Goal: Task Accomplishment & Management: Use online tool/utility

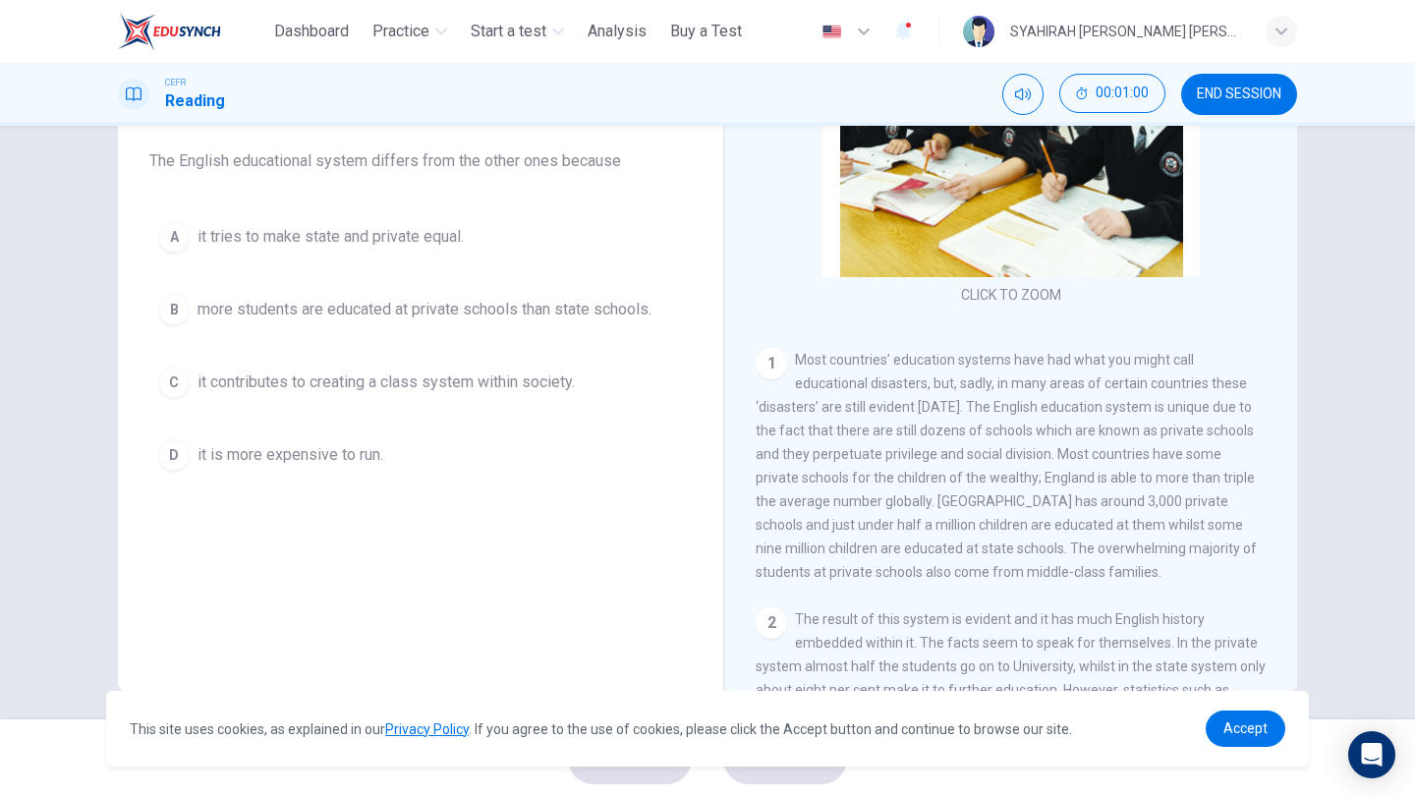
scroll to position [159, 0]
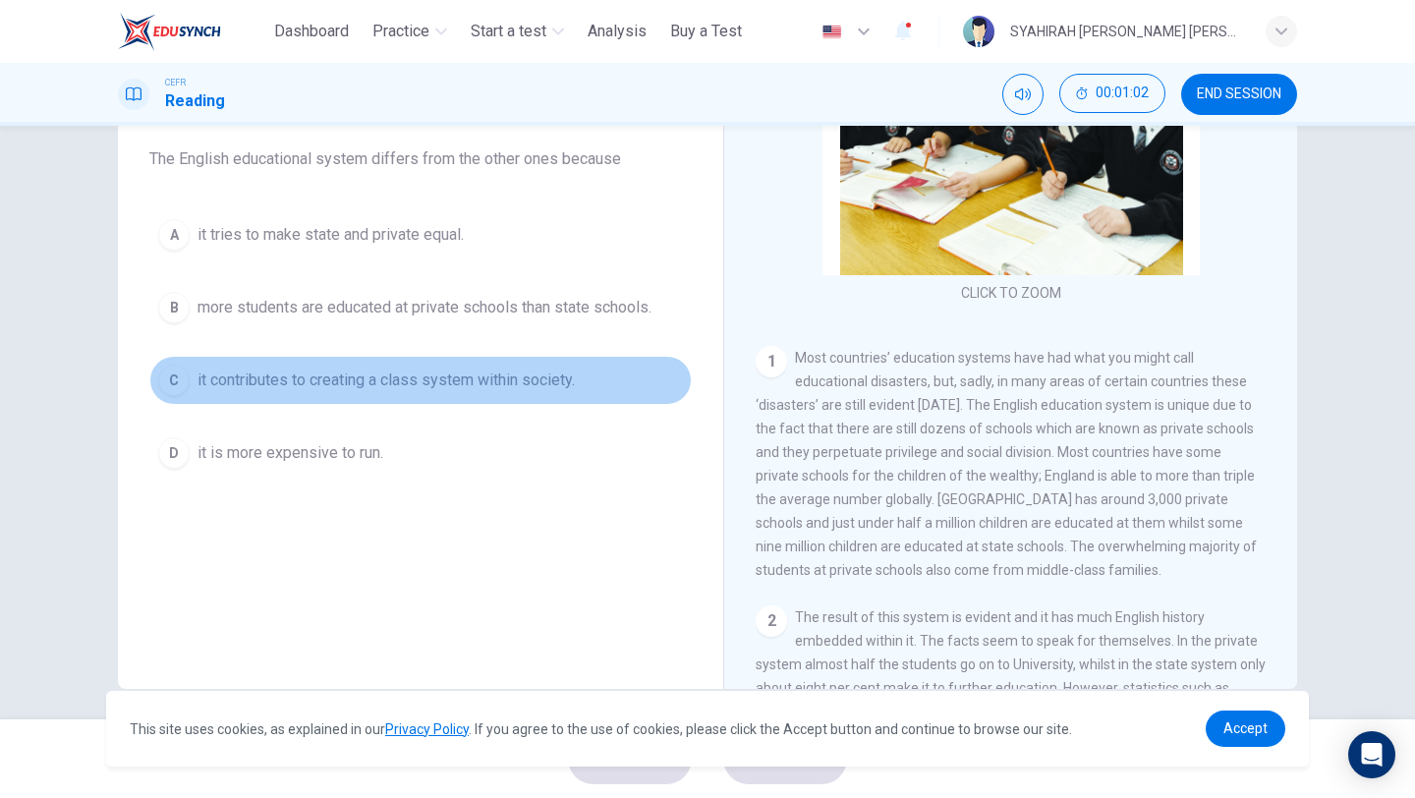
click at [451, 385] on span "it contributes to creating a class system within society." at bounding box center [385, 380] width 377 height 24
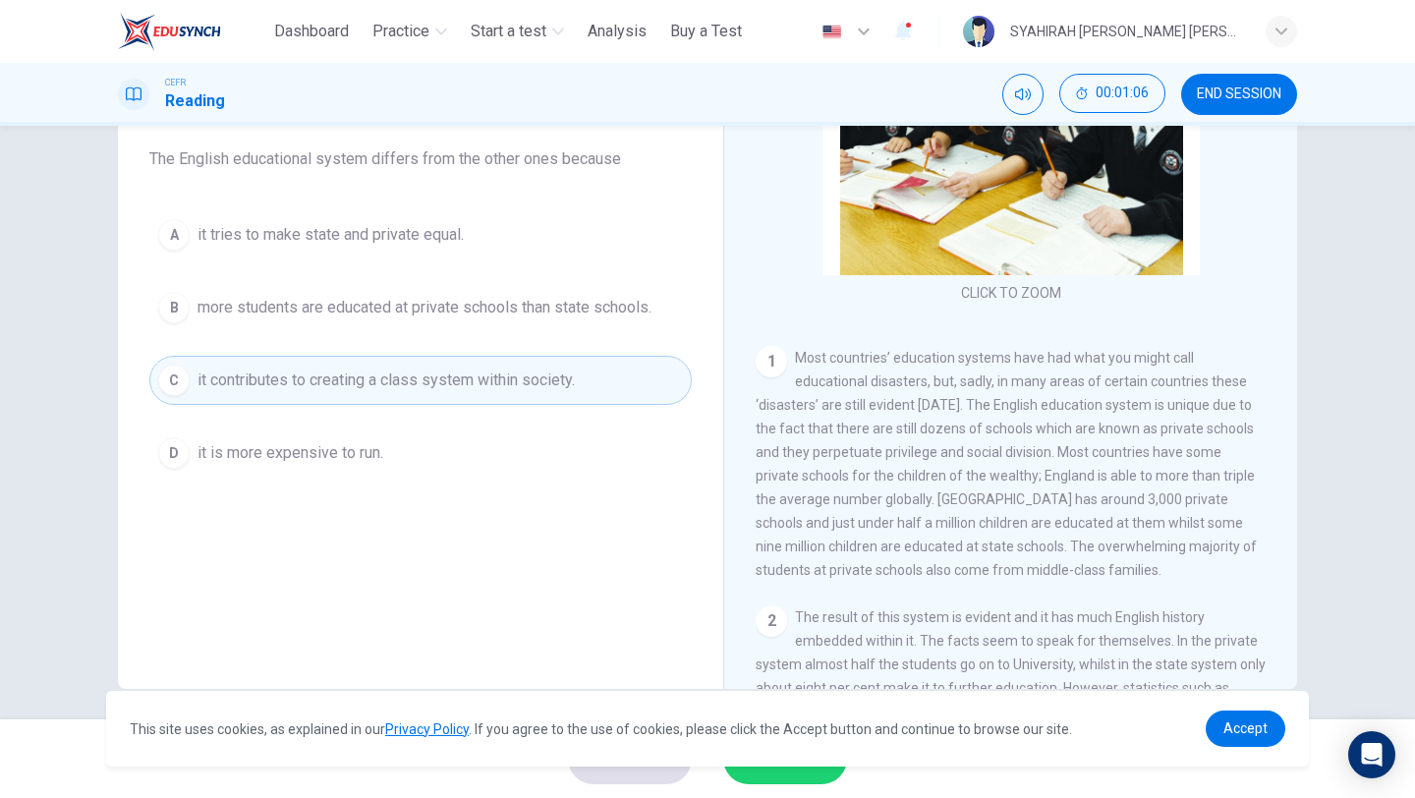
scroll to position [168, 0]
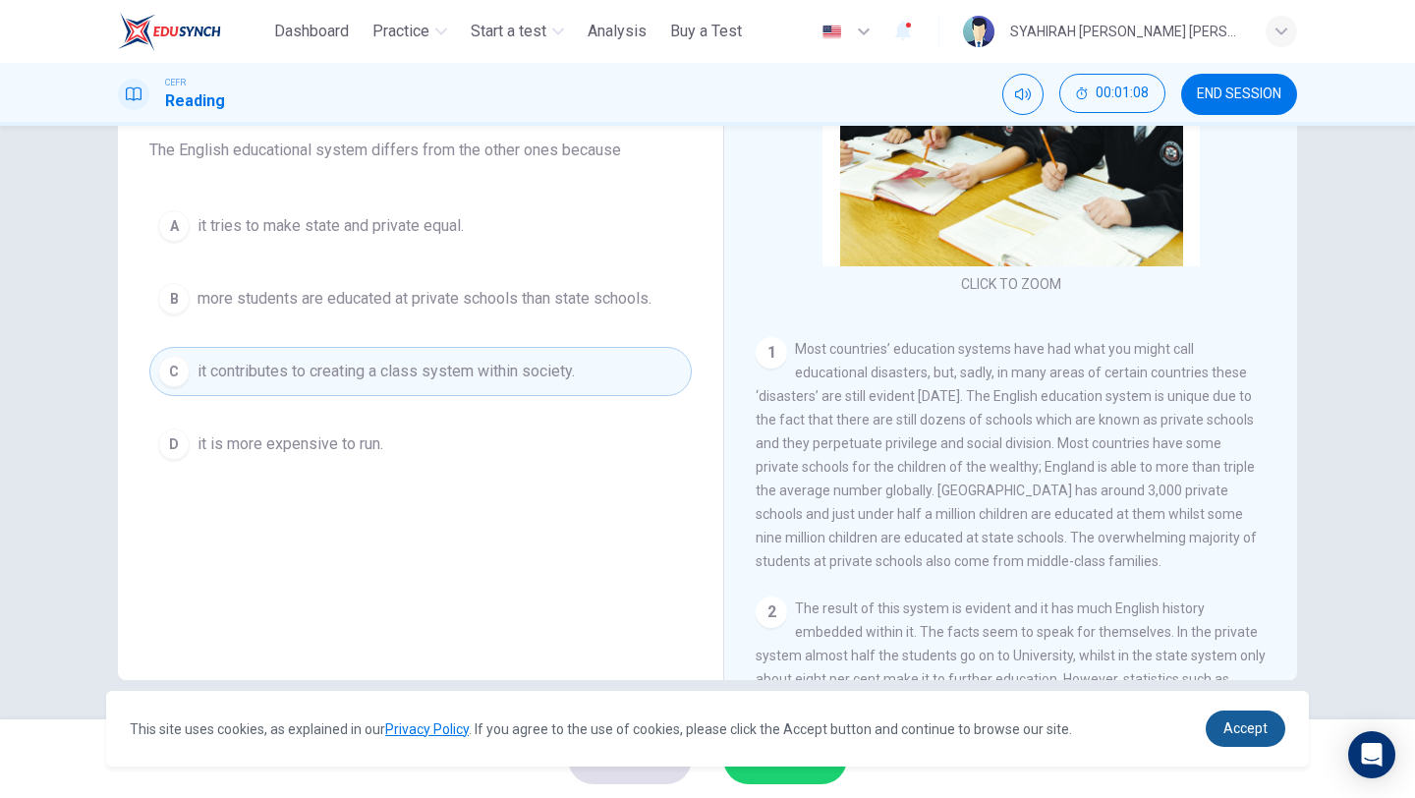
click at [1220, 723] on link "Accept" at bounding box center [1246, 728] width 80 height 36
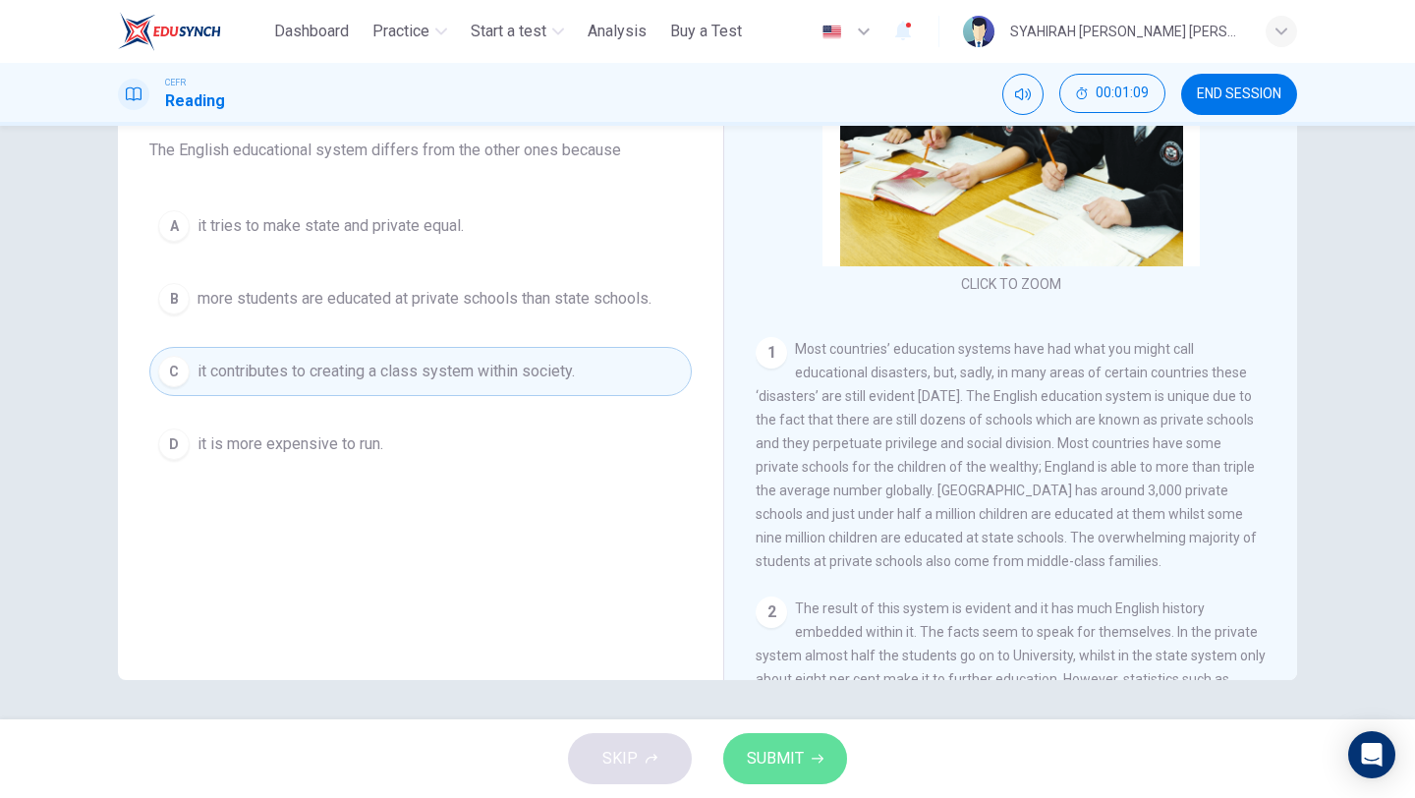
click at [822, 754] on button "SUBMIT" at bounding box center [785, 758] width 124 height 51
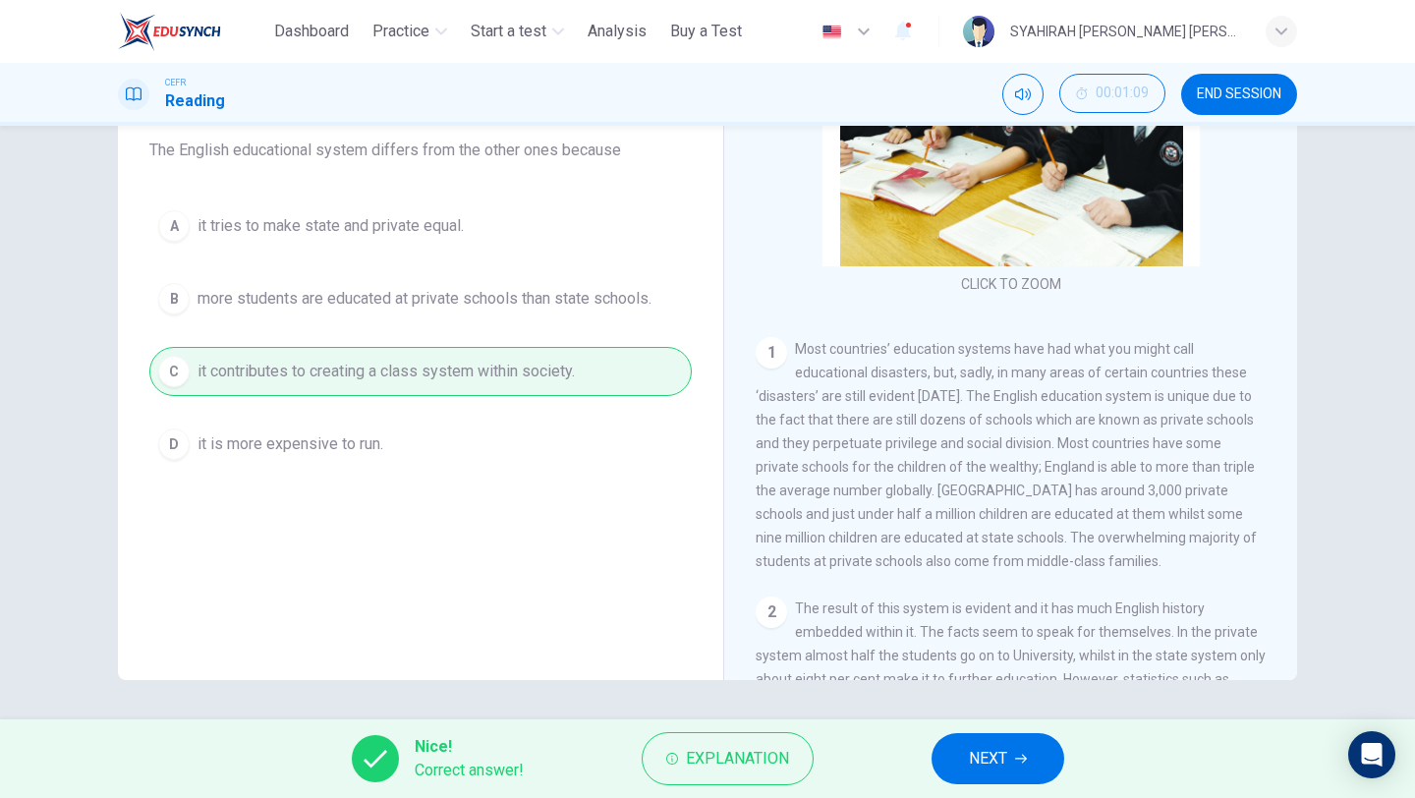
click at [1009, 756] on button "NEXT" at bounding box center [997, 758] width 133 height 51
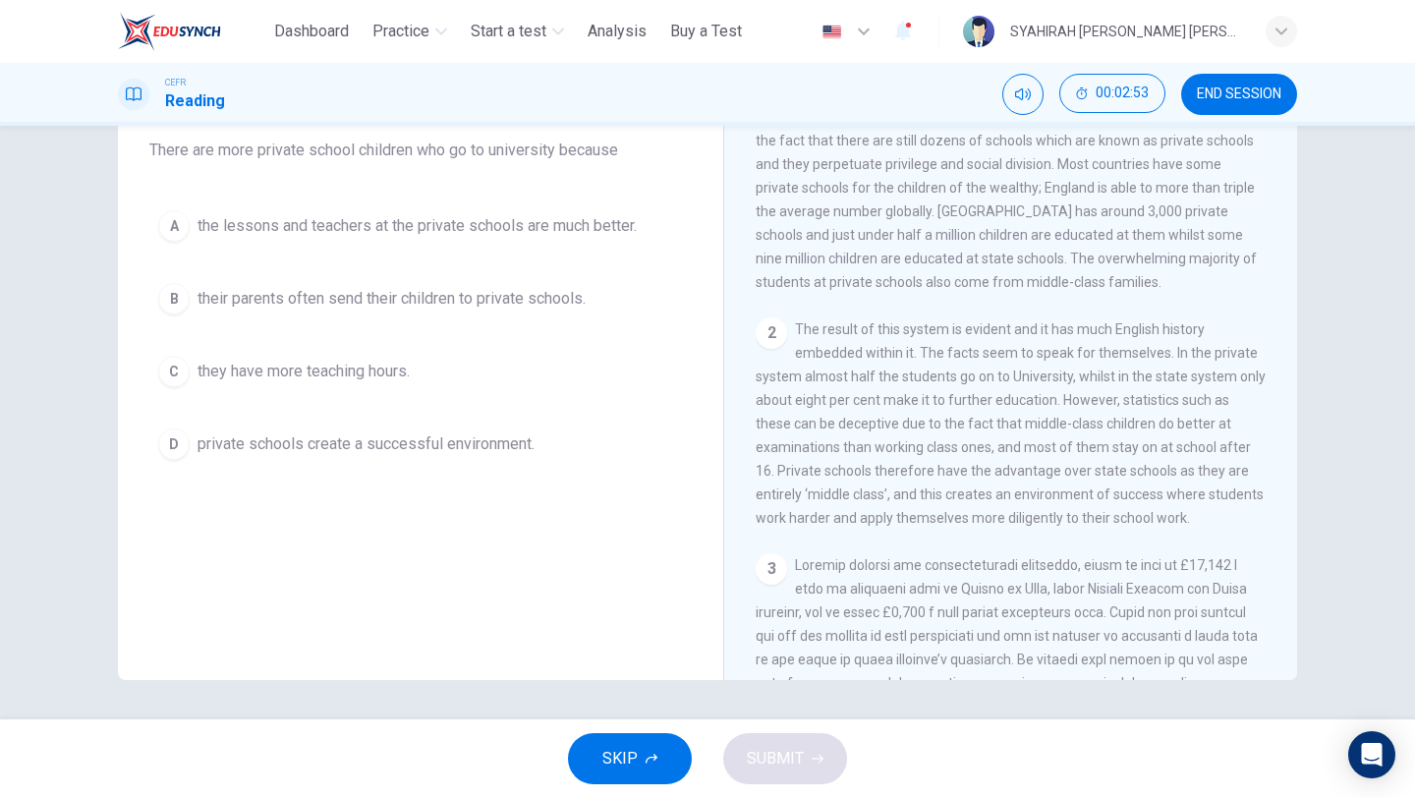
scroll to position [441, 0]
click at [498, 440] on span "private schools create a successful environment." at bounding box center [365, 444] width 337 height 24
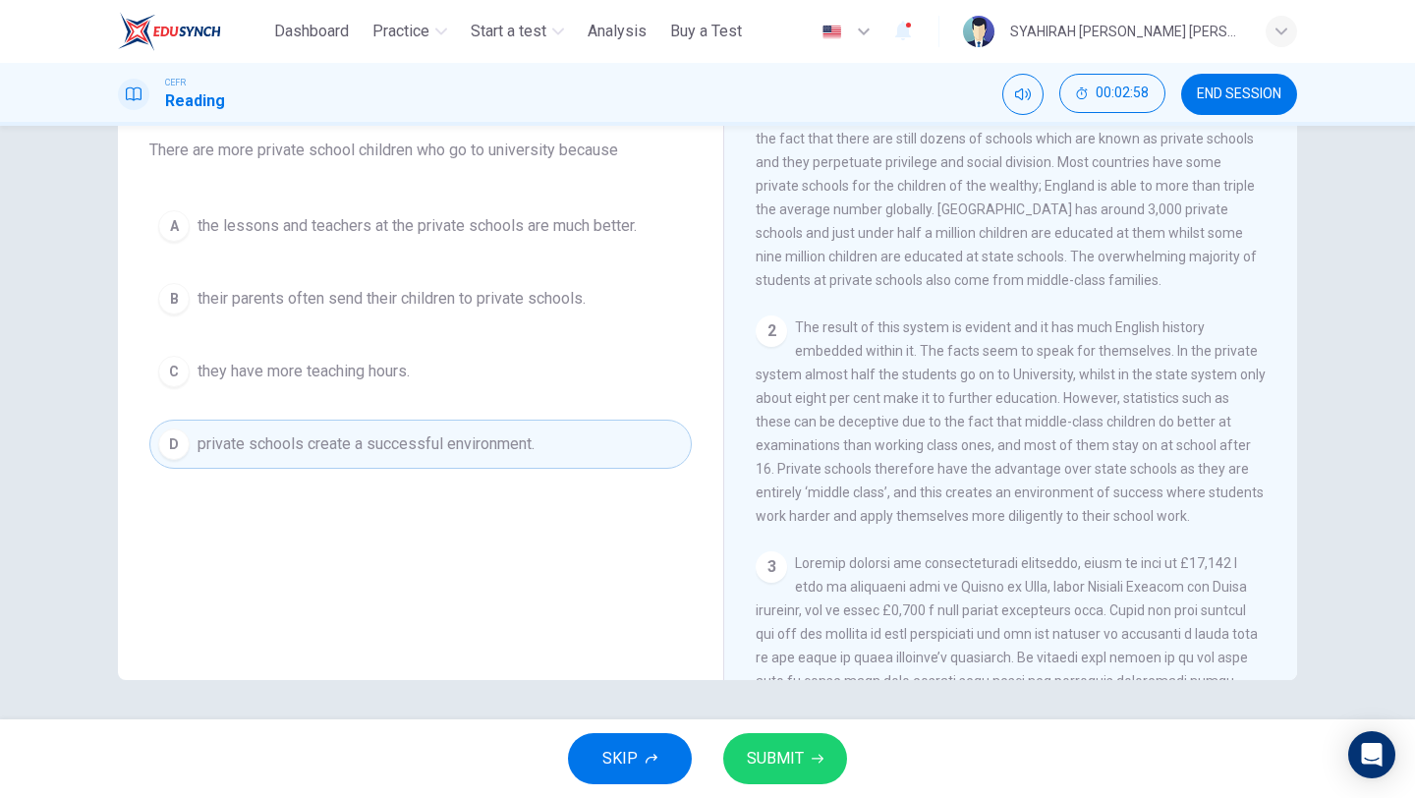
click at [815, 762] on icon "button" at bounding box center [818, 759] width 12 height 12
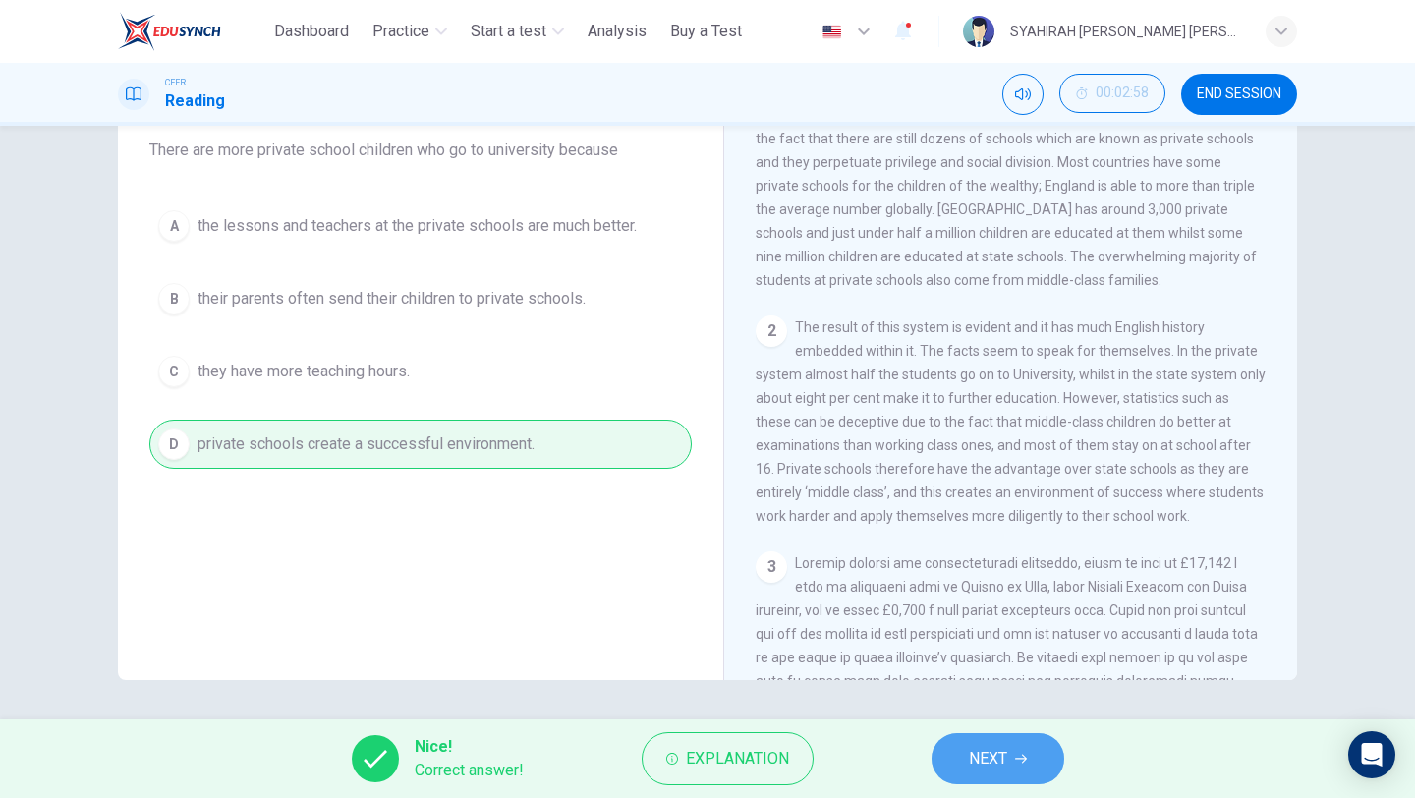
click at [979, 779] on button "NEXT" at bounding box center [997, 758] width 133 height 51
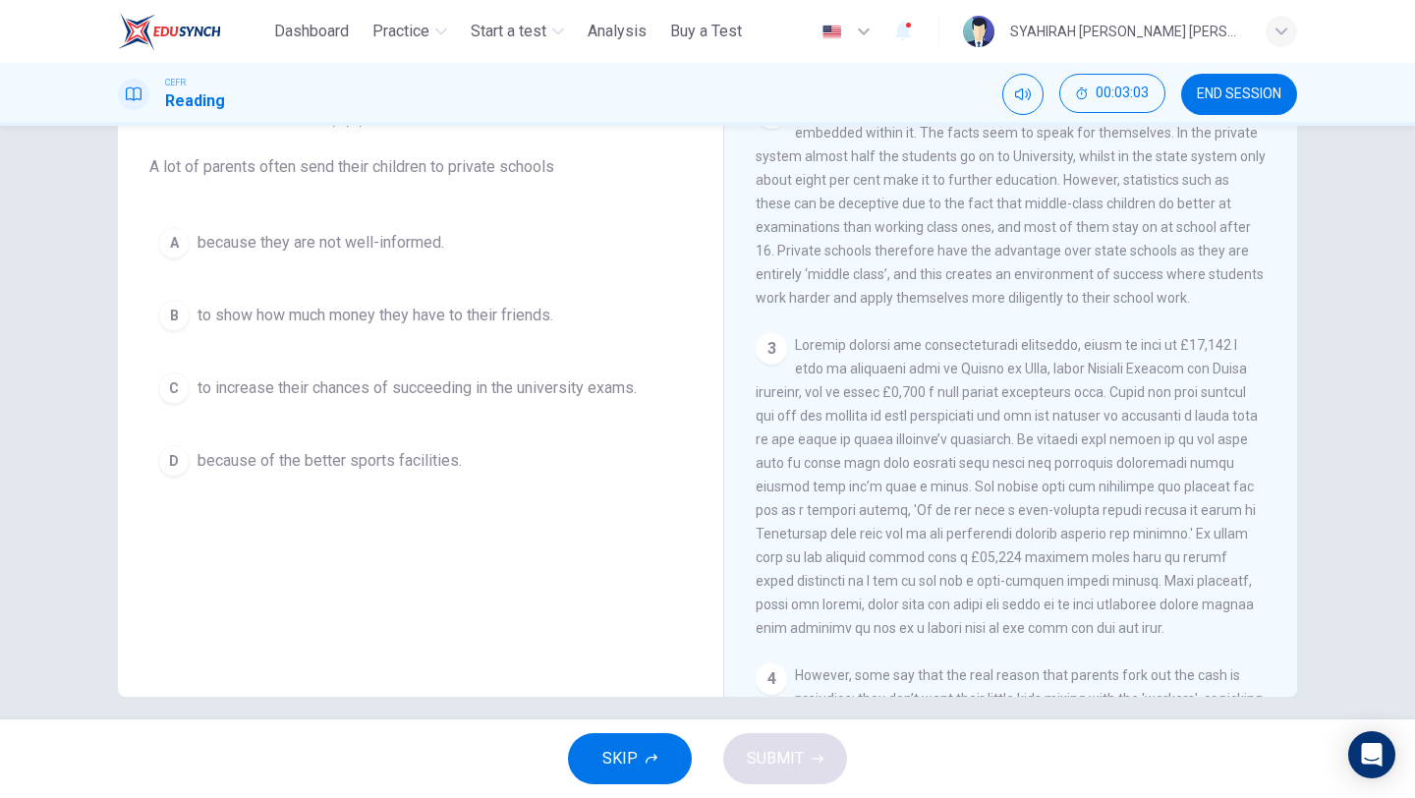
scroll to position [702, 0]
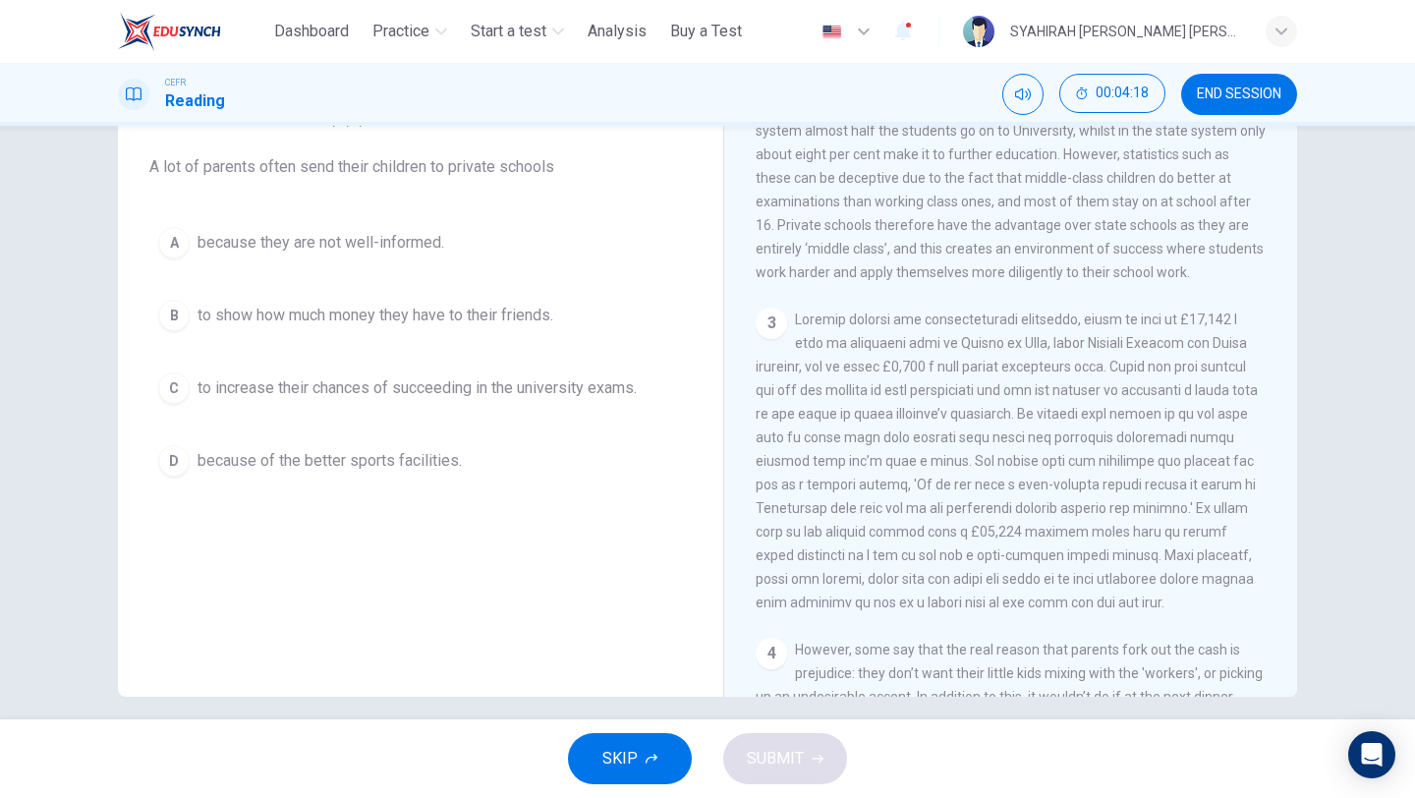
click at [518, 397] on span "to increase their chances of succeeding in the university exams." at bounding box center [416, 388] width 439 height 24
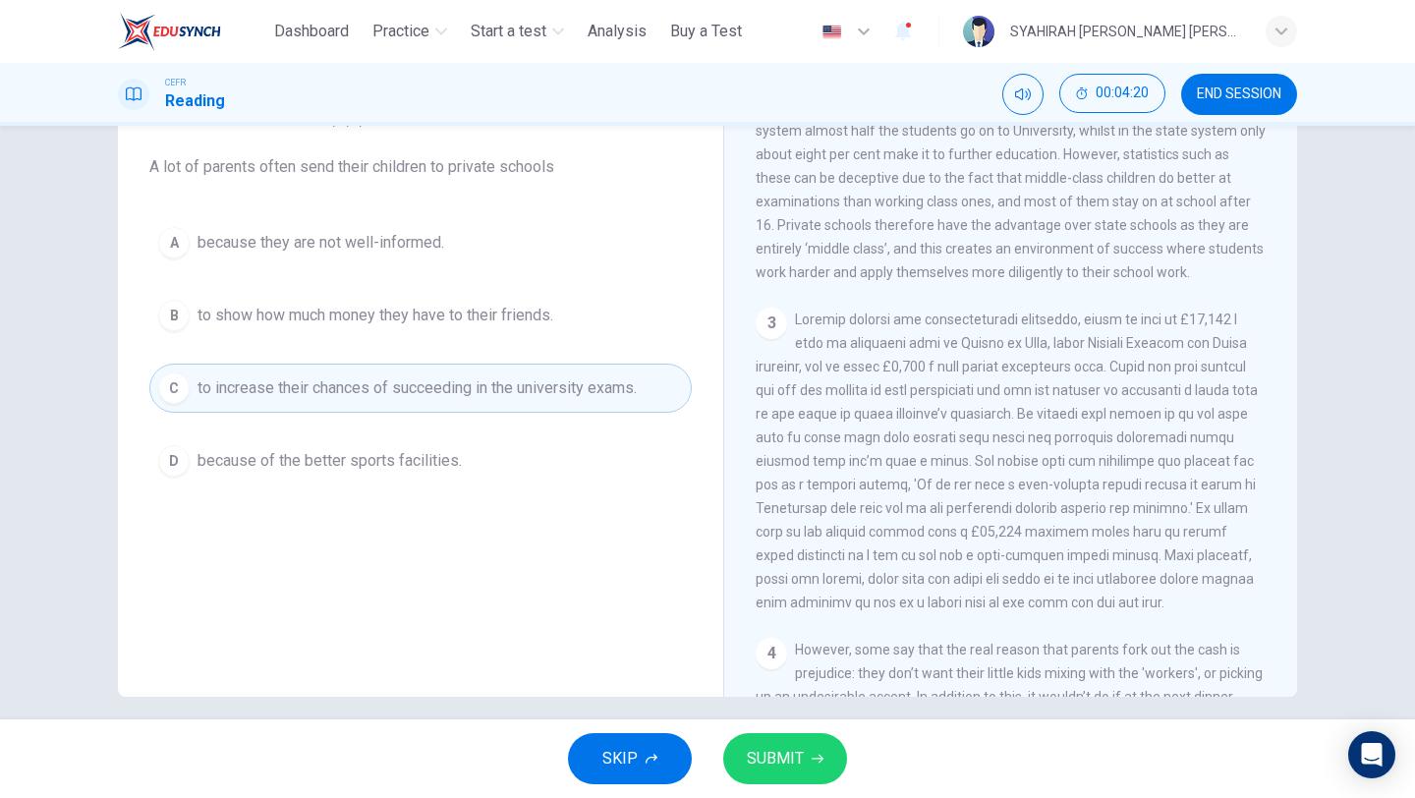
click at [777, 754] on span "SUBMIT" at bounding box center [775, 759] width 57 height 28
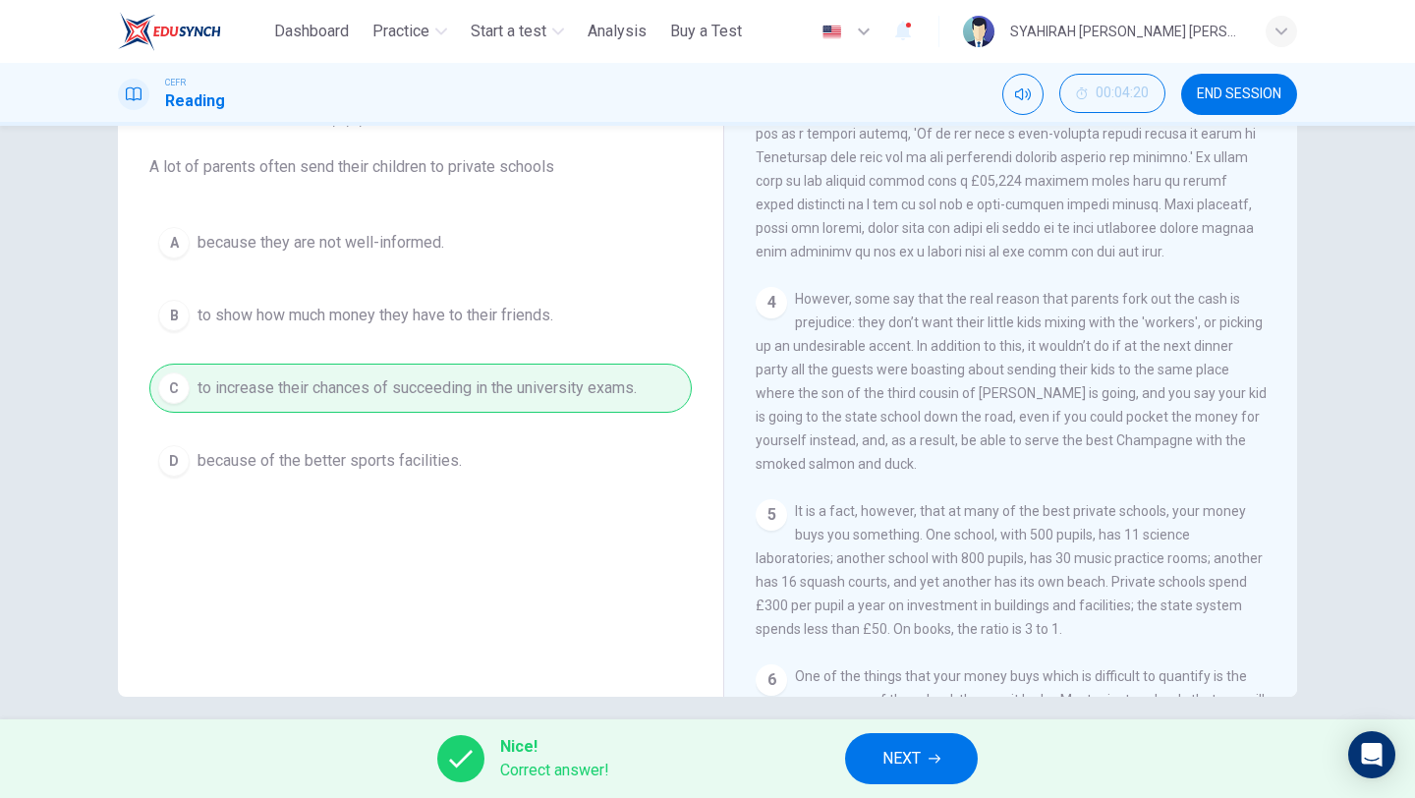
scroll to position [1098, 0]
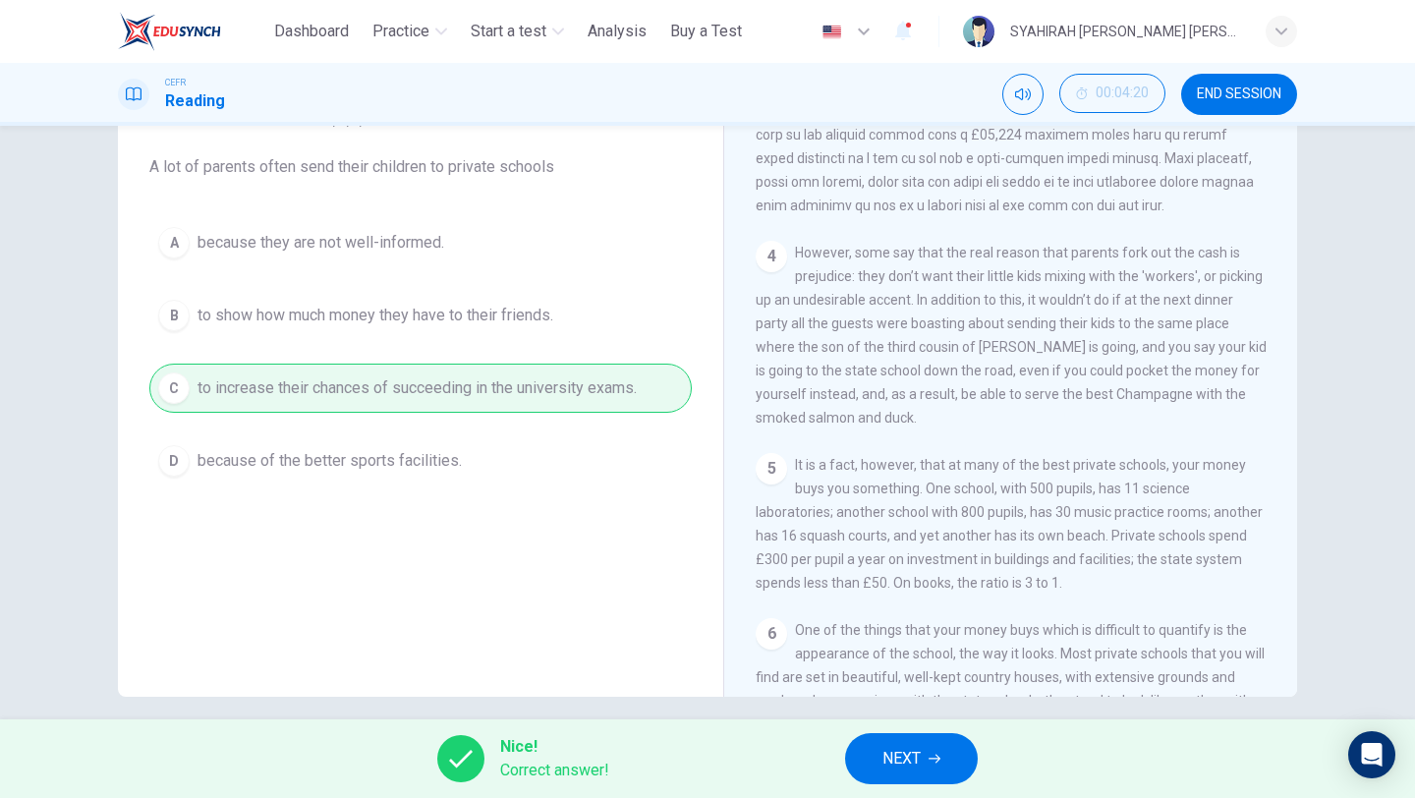
click at [927, 741] on button "NEXT" at bounding box center [911, 758] width 133 height 51
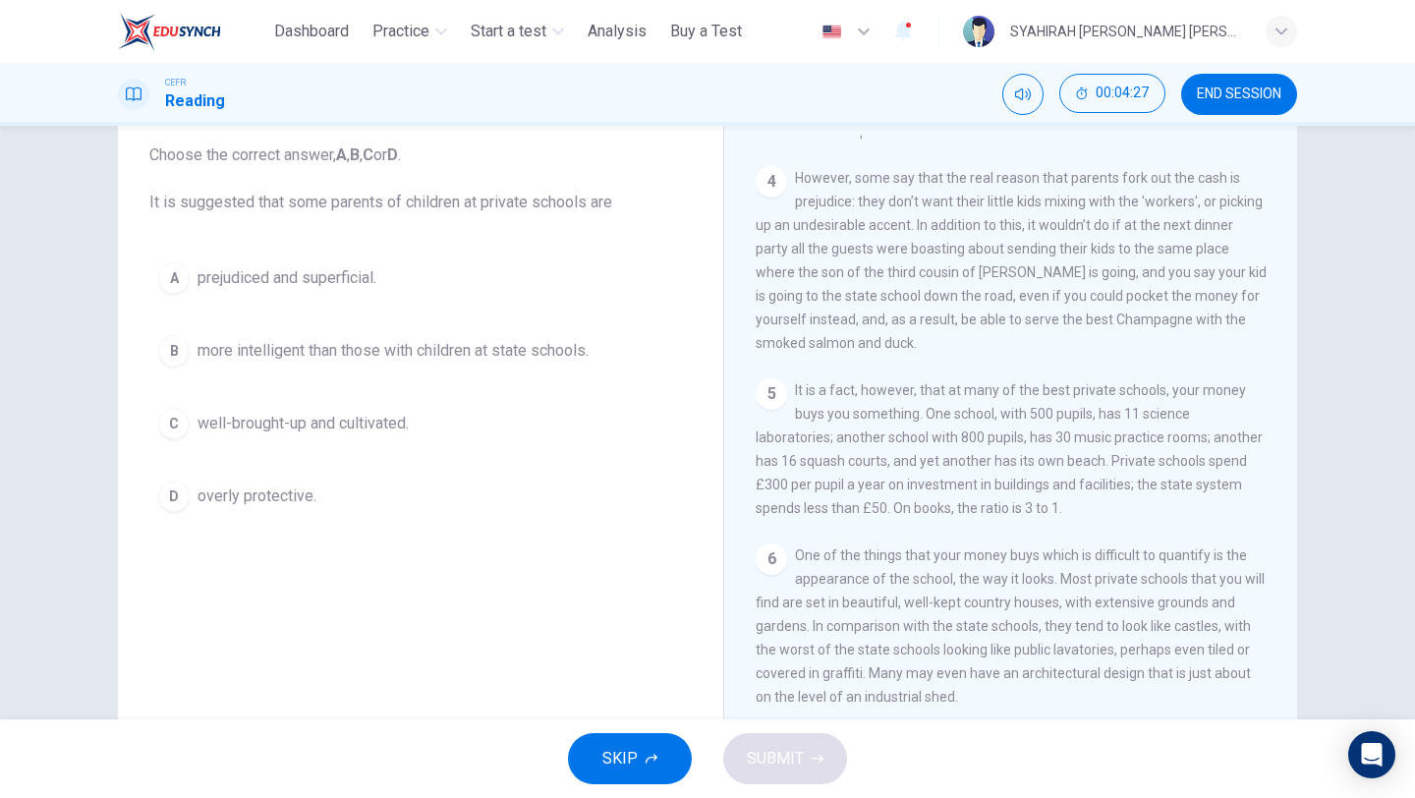
scroll to position [1215, 0]
click at [362, 267] on span "prejudiced and superficial." at bounding box center [286, 278] width 179 height 24
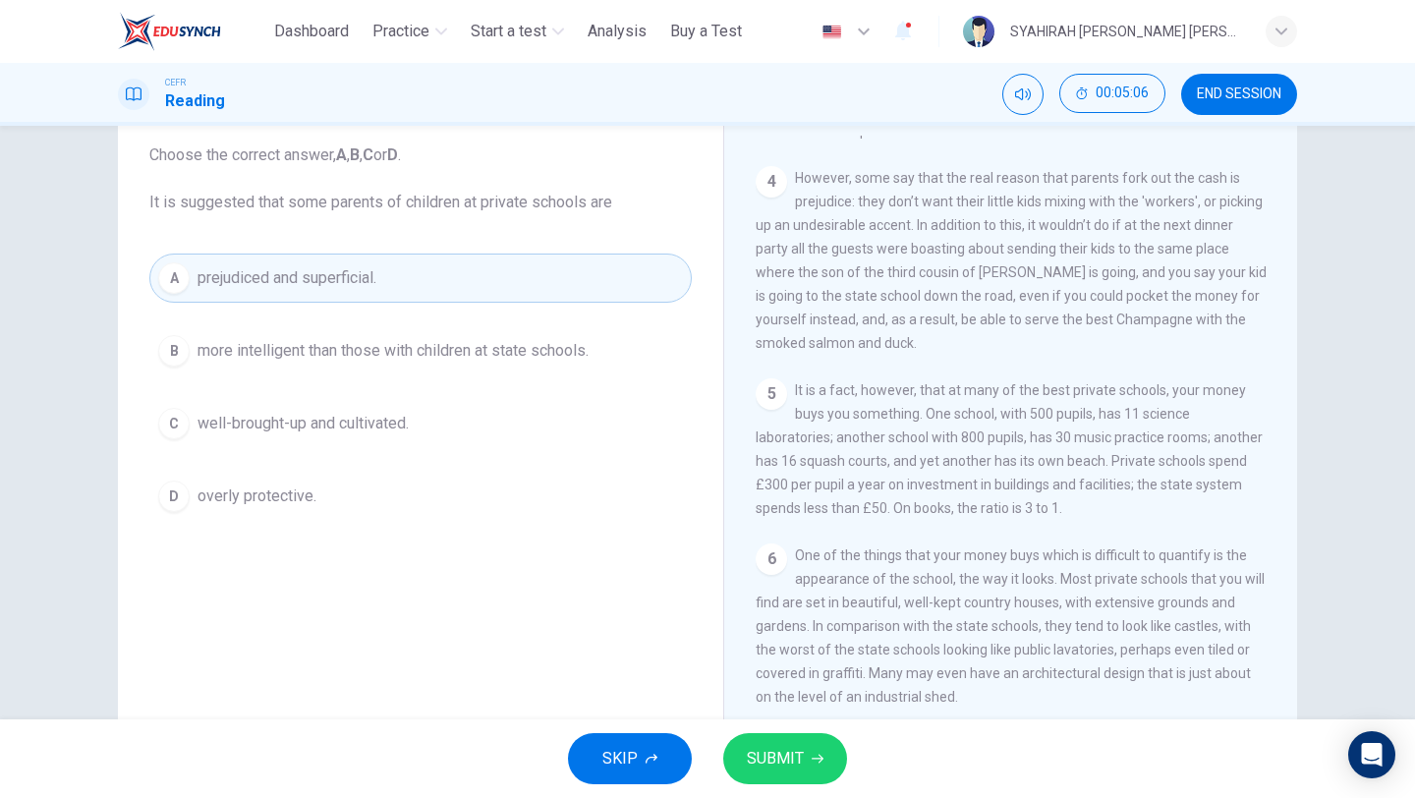
click at [818, 757] on icon "button" at bounding box center [818, 759] width 12 height 12
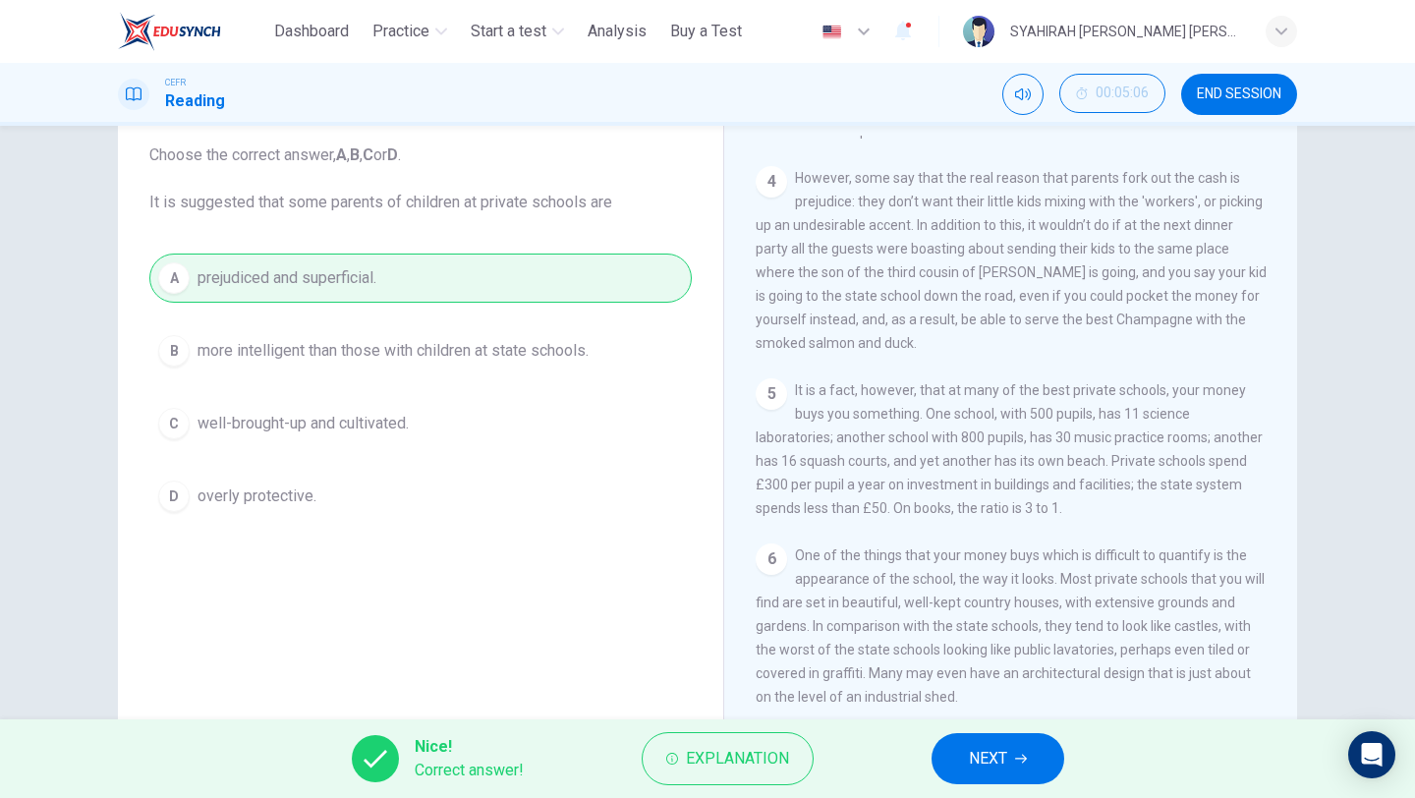
click at [989, 762] on span "NEXT" at bounding box center [988, 759] width 38 height 28
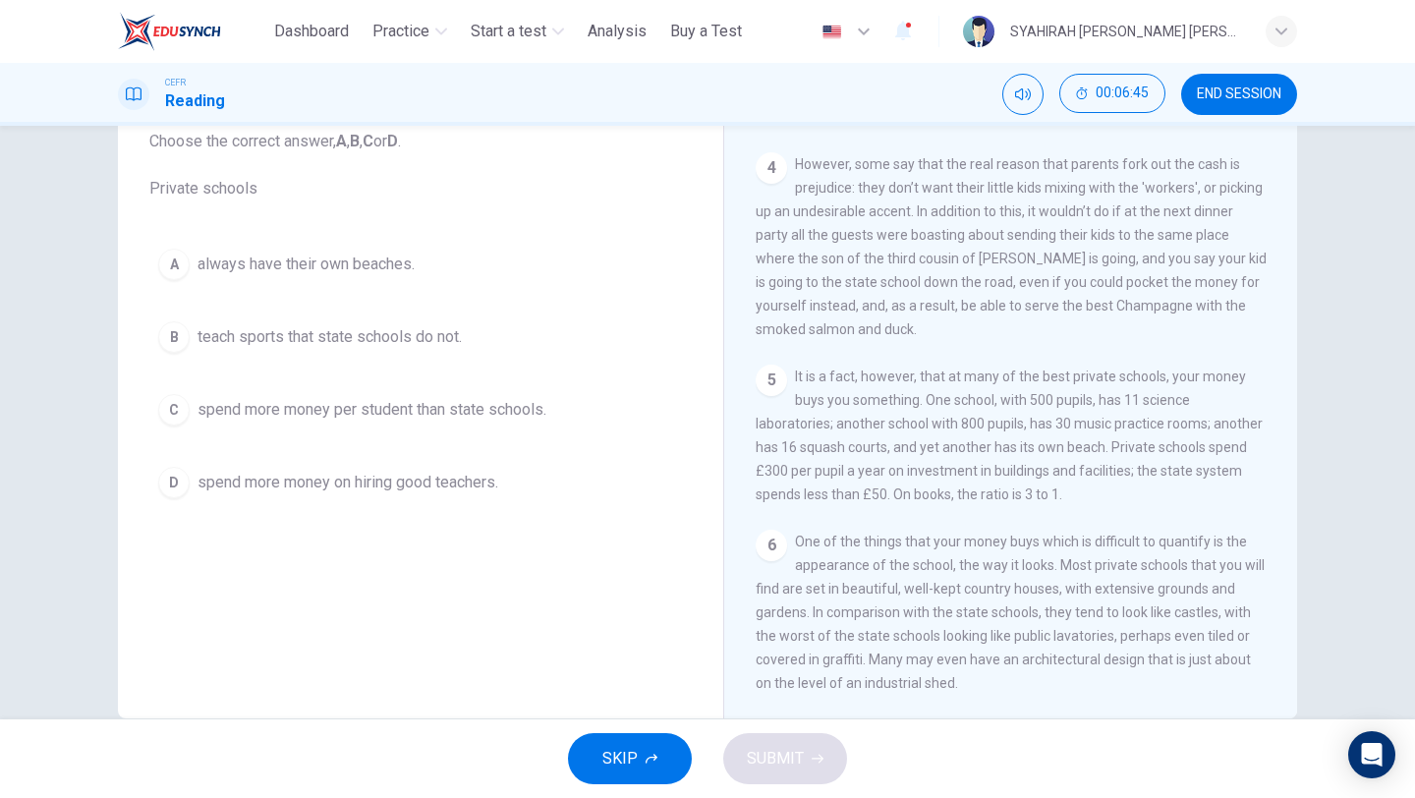
scroll to position [131, 0]
click at [521, 411] on span "spend more money per student than state schools." at bounding box center [371, 409] width 349 height 24
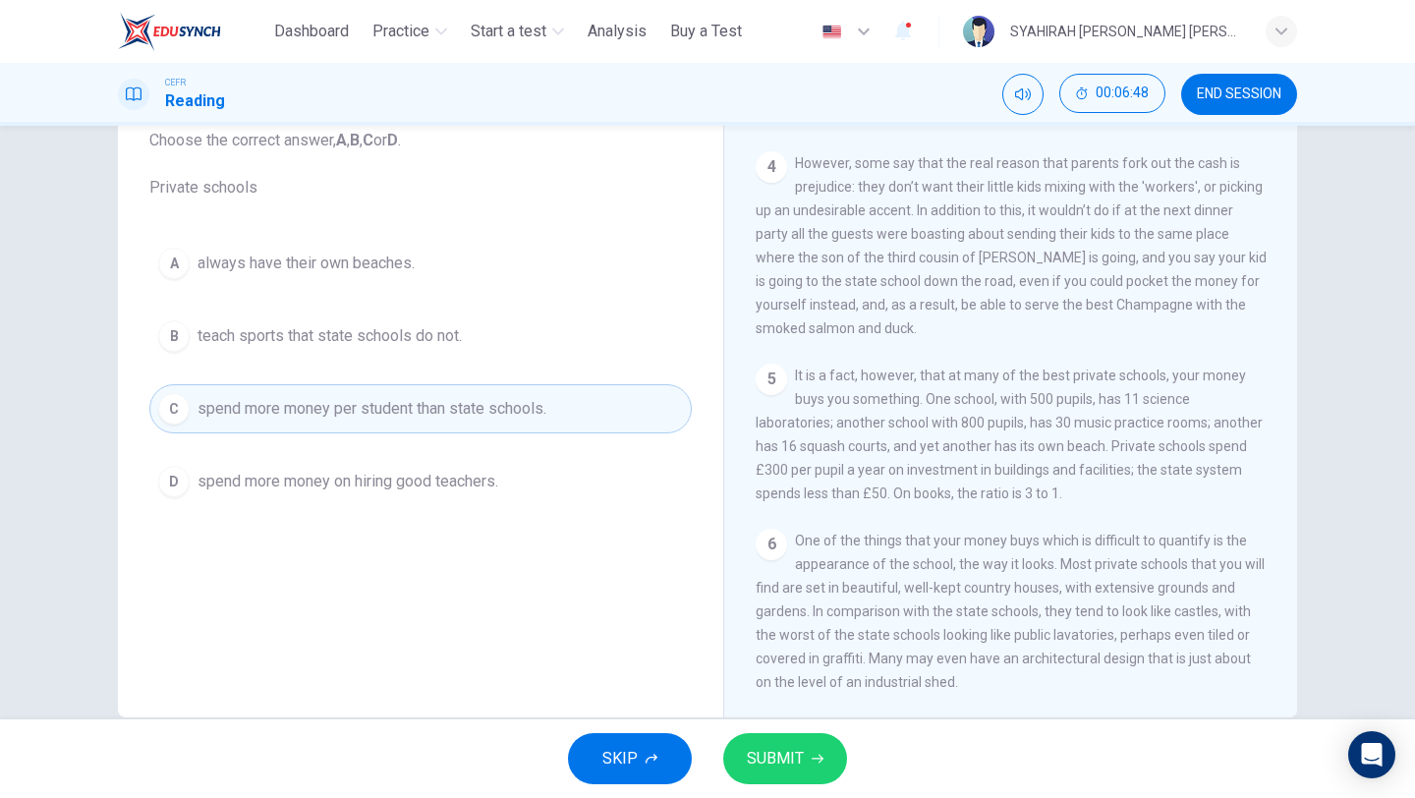
click at [777, 773] on button "SUBMIT" at bounding box center [785, 758] width 124 height 51
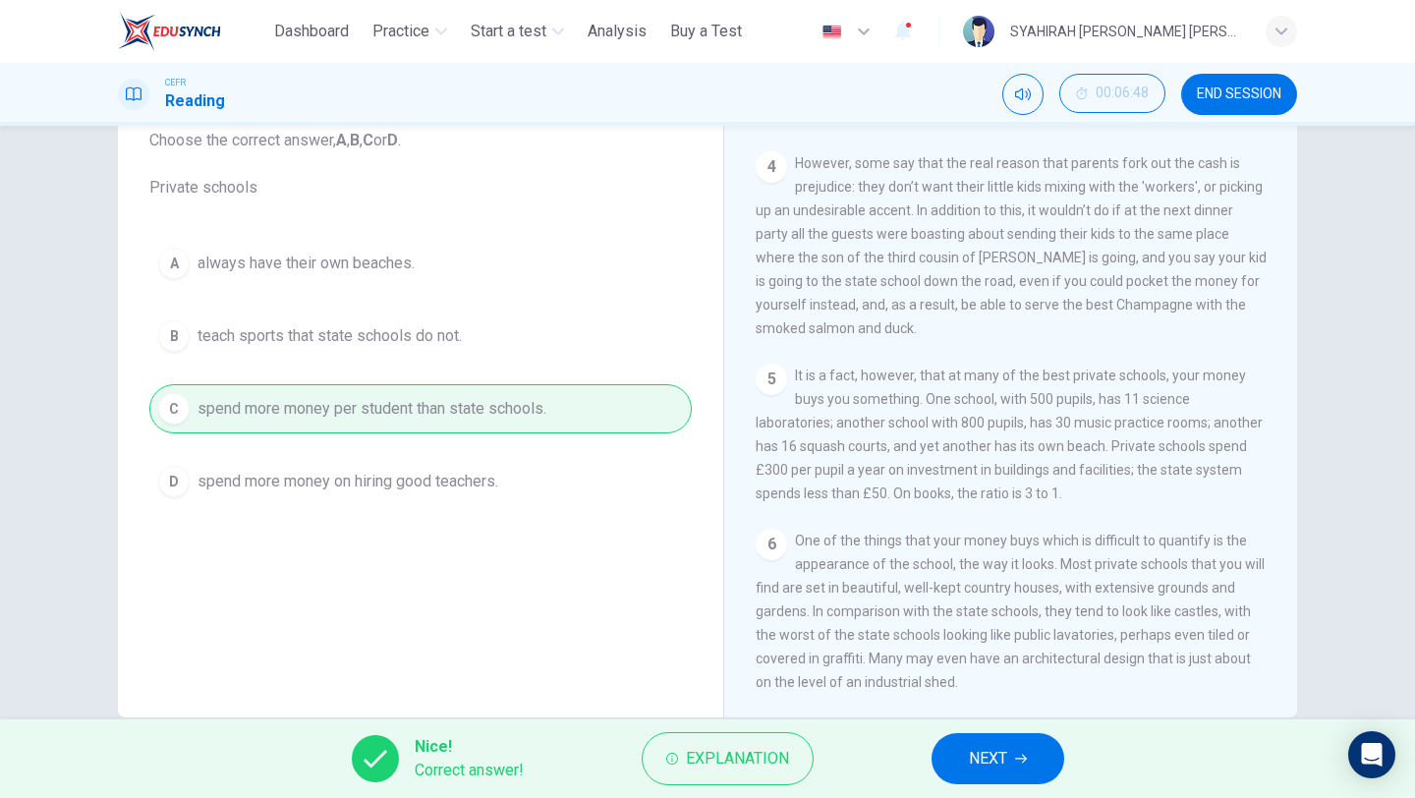
click at [1008, 750] on button "NEXT" at bounding box center [997, 758] width 133 height 51
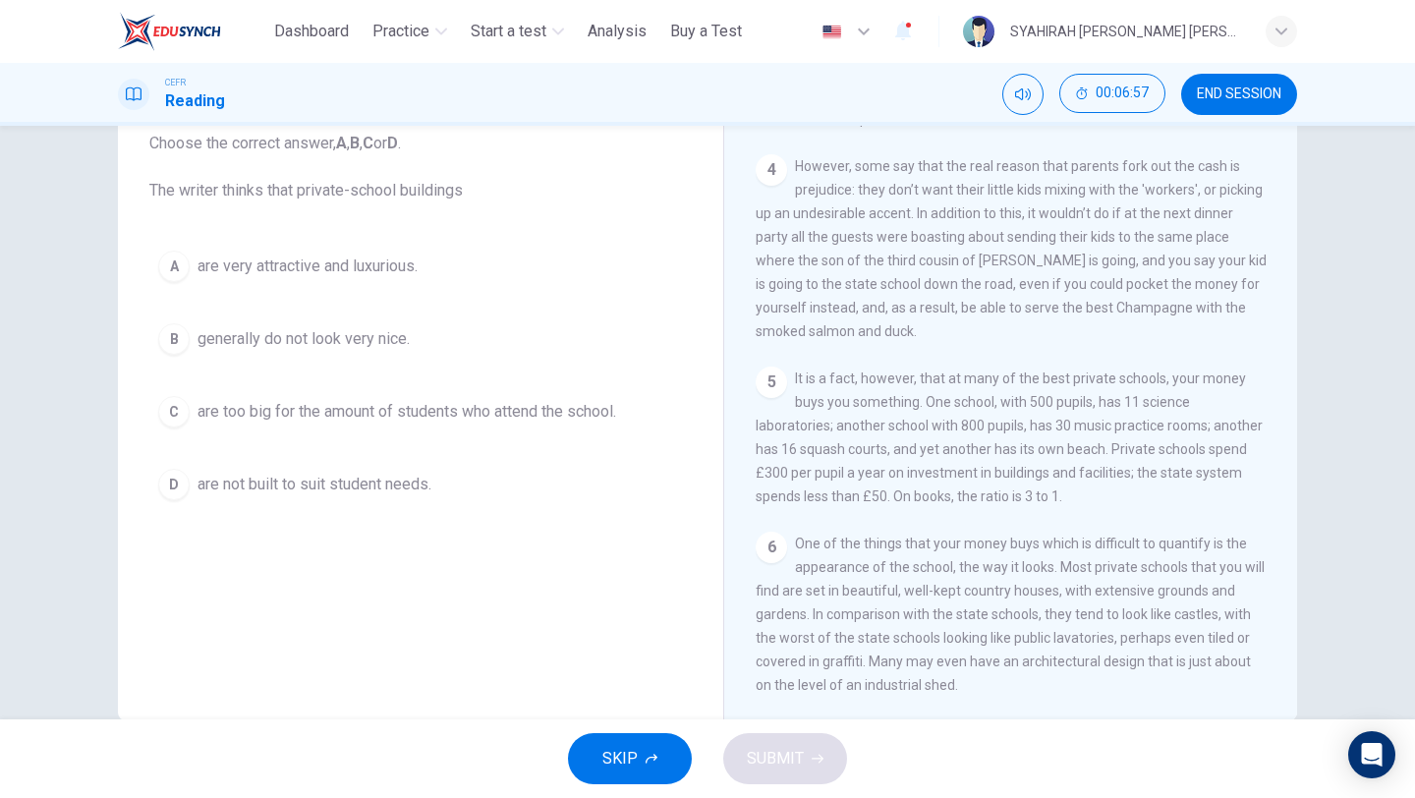
scroll to position [137, 0]
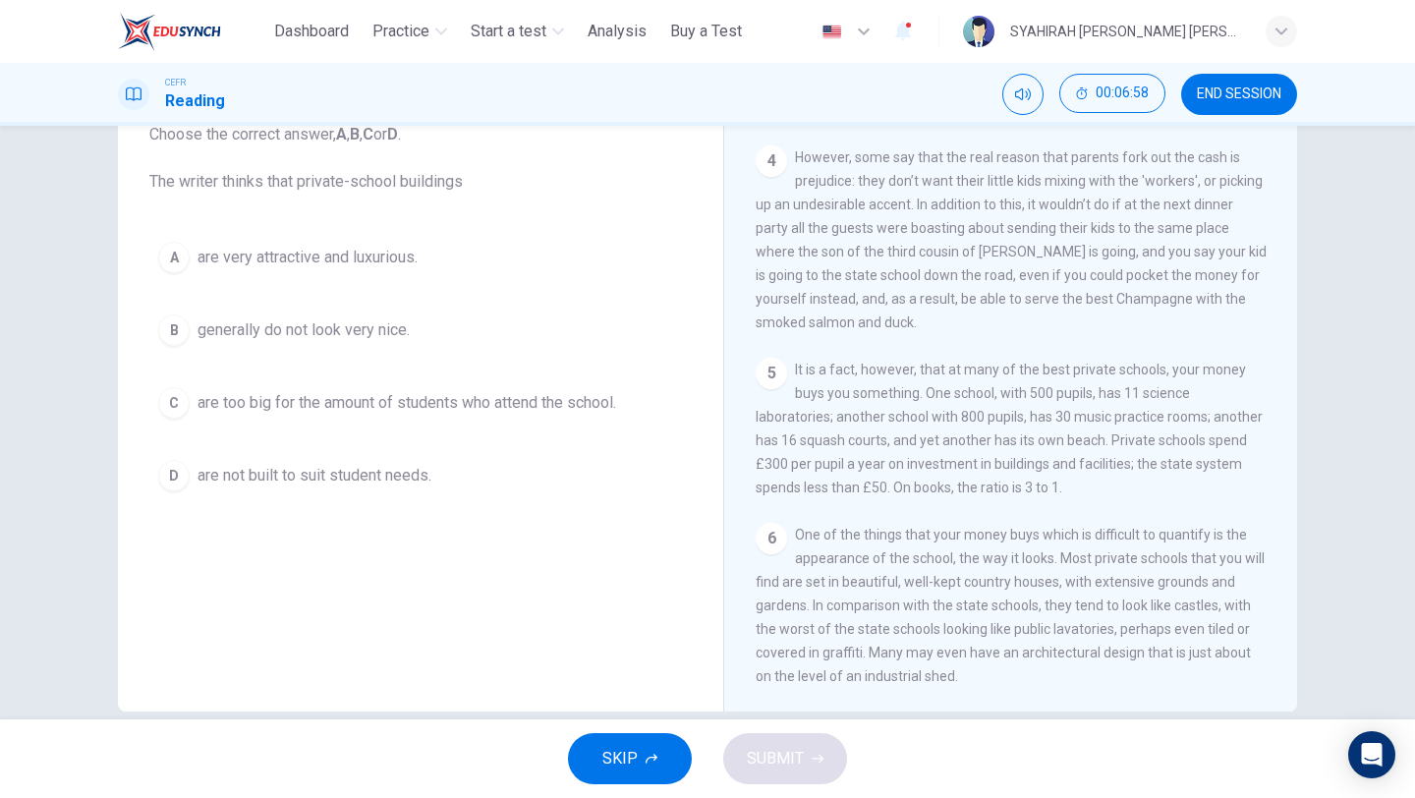
click at [396, 265] on span "are very attractive and luxurious." at bounding box center [307, 258] width 220 height 24
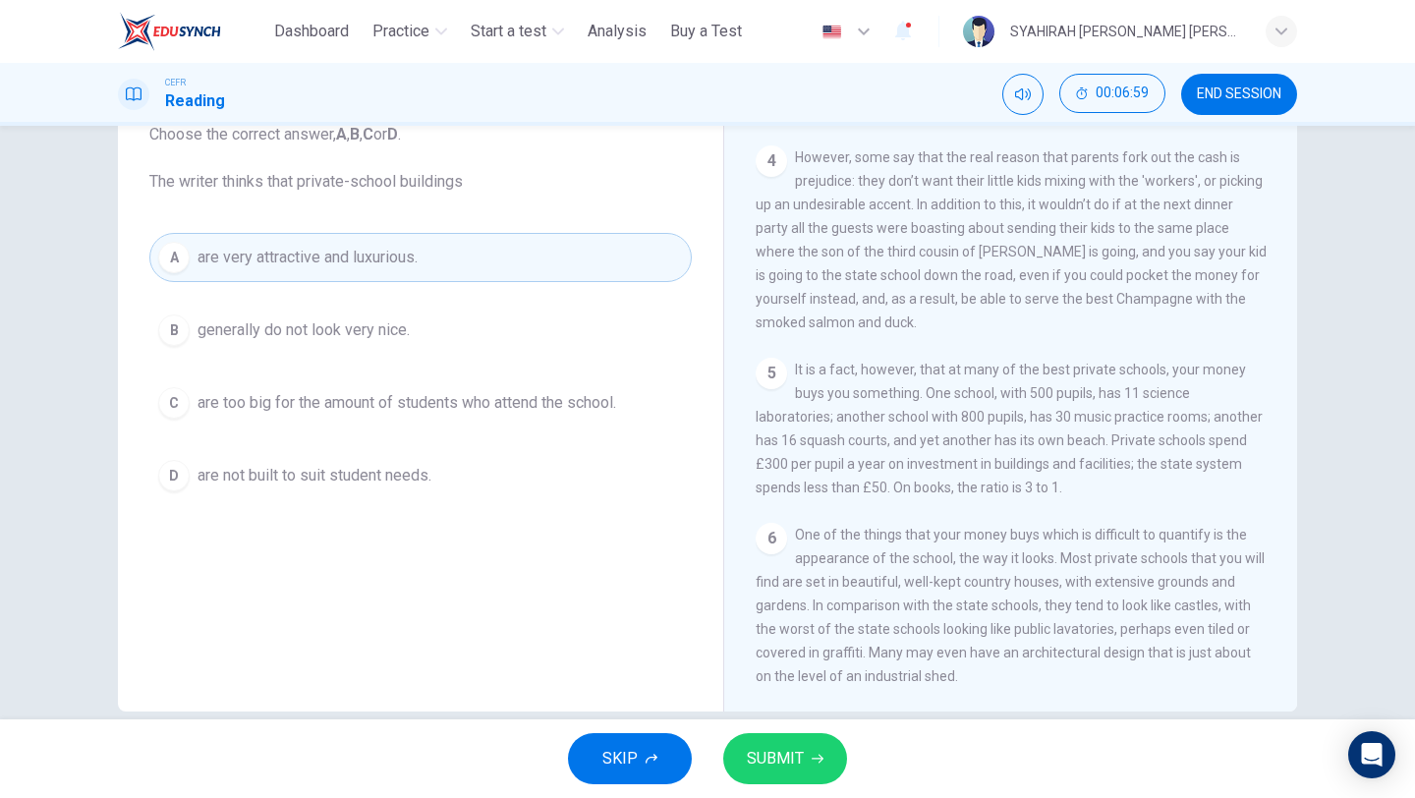
scroll to position [168, 0]
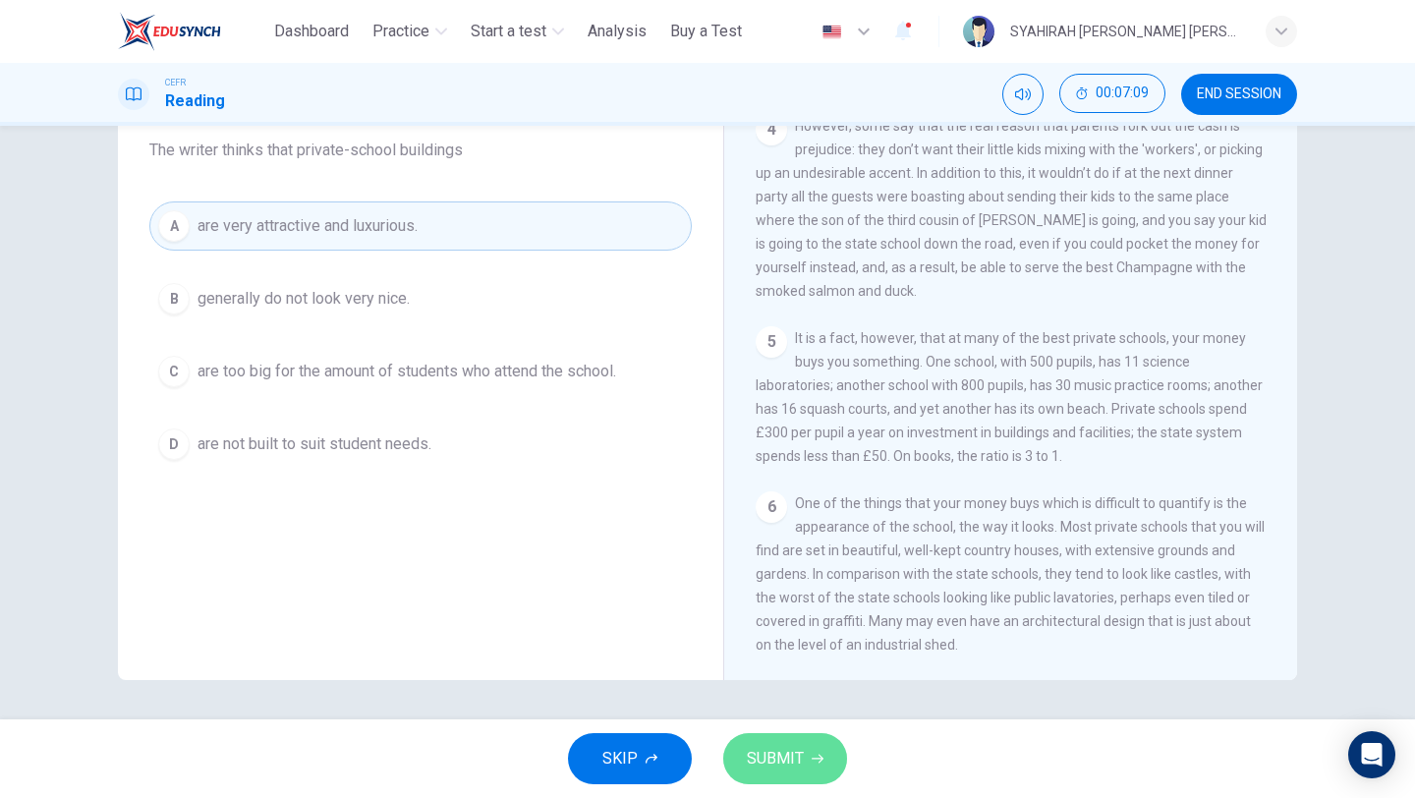
click at [822, 751] on button "SUBMIT" at bounding box center [785, 758] width 124 height 51
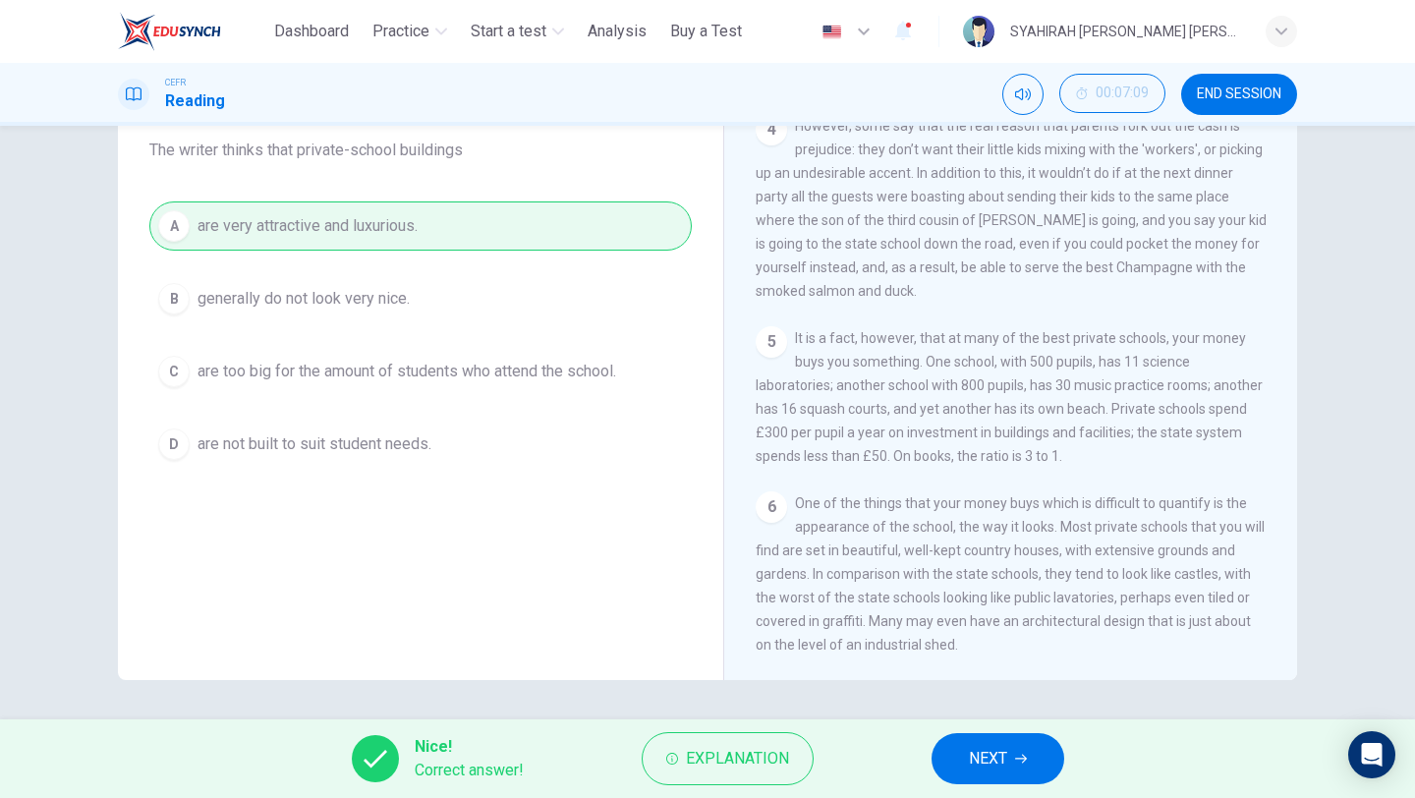
click at [983, 748] on span "NEXT" at bounding box center [988, 759] width 38 height 28
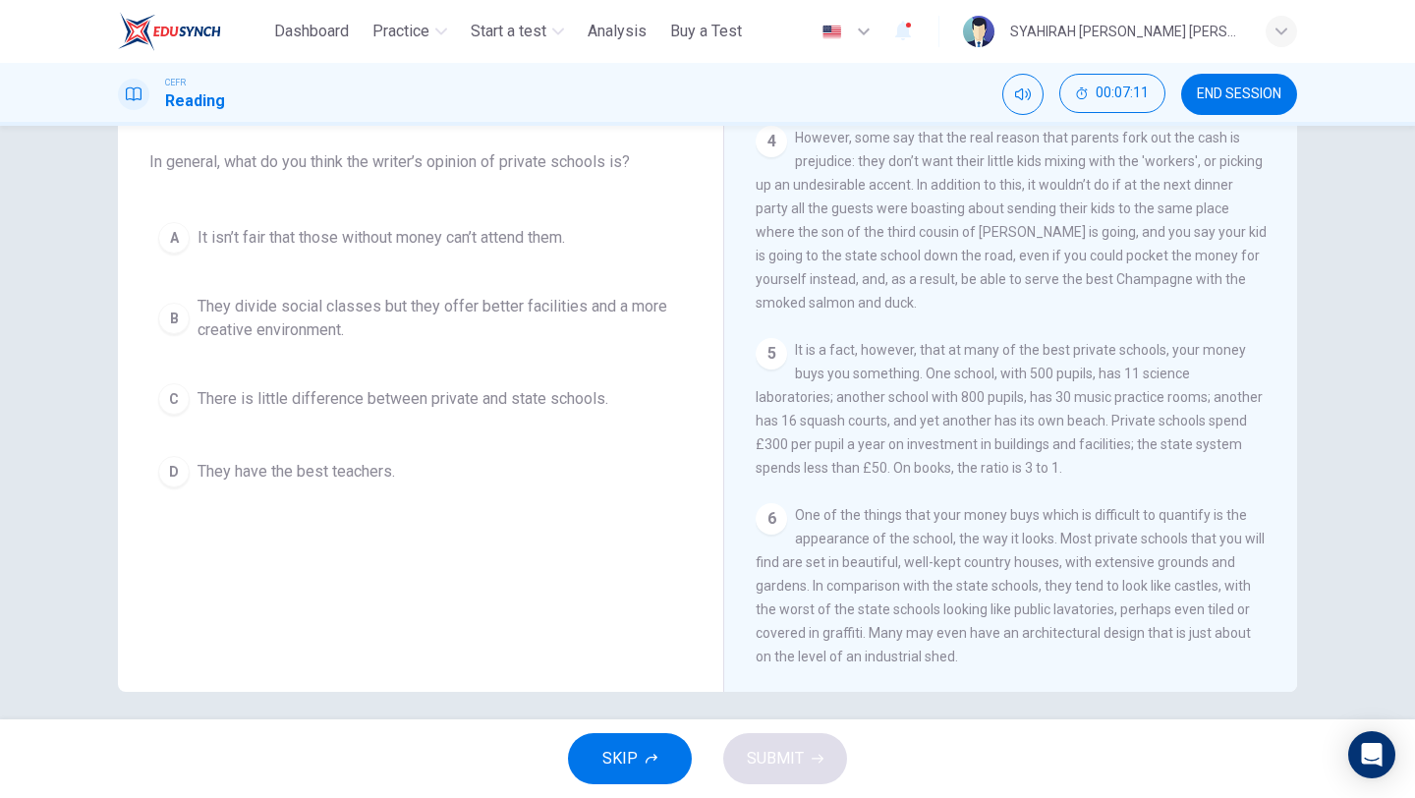
scroll to position [153, 0]
click at [538, 317] on span "They divide social classes but they offer better facilities and a more creative…" at bounding box center [439, 321] width 485 height 47
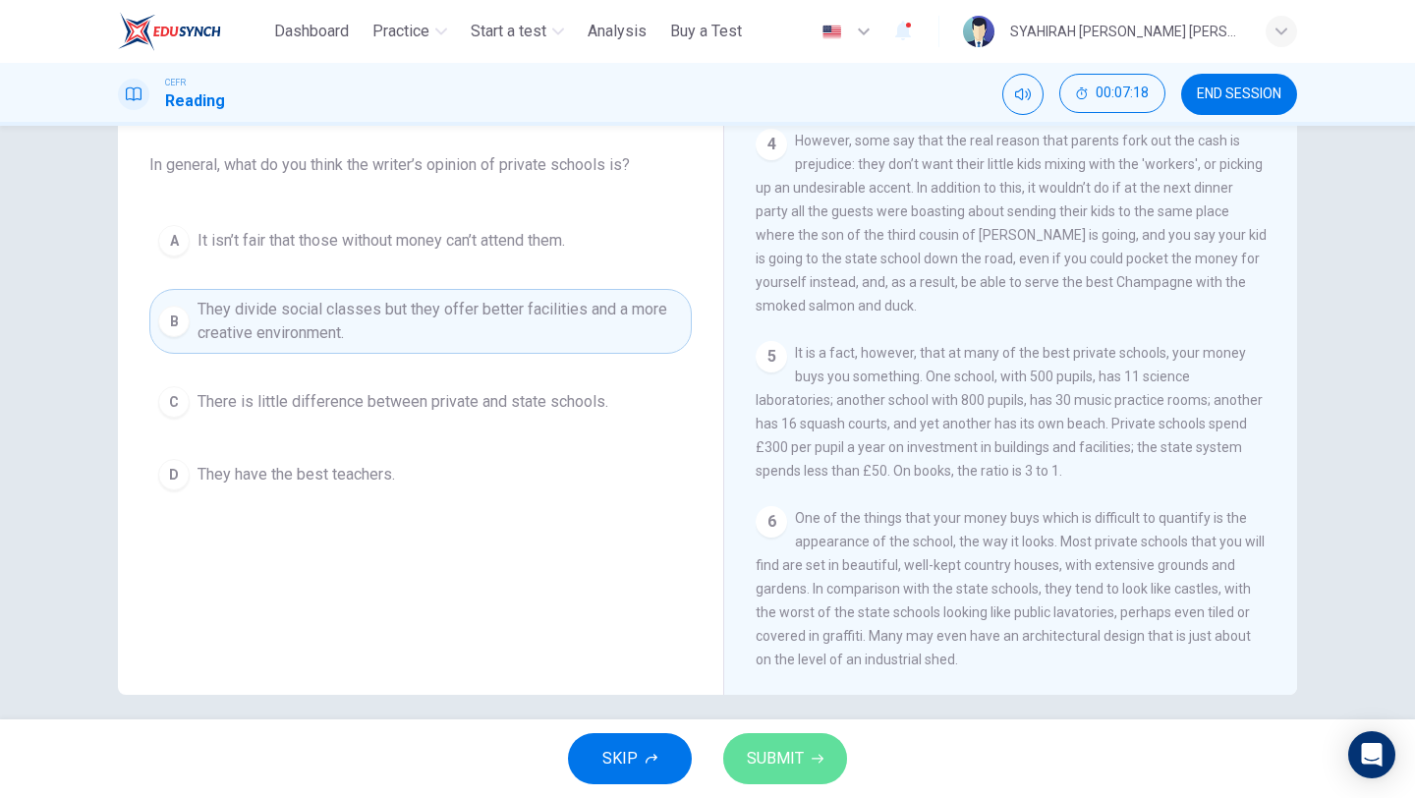
click at [761, 750] on span "SUBMIT" at bounding box center [775, 759] width 57 height 28
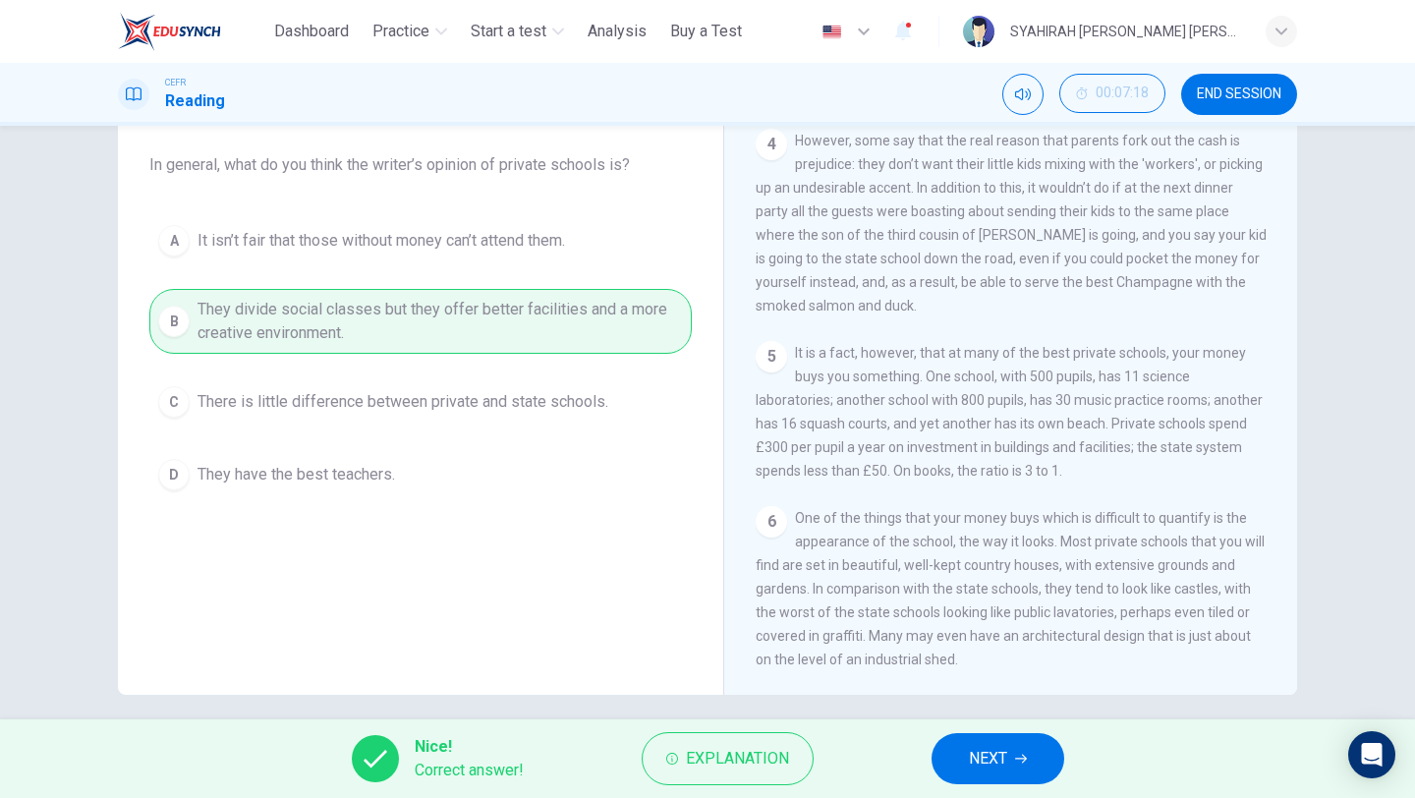
click at [1006, 750] on span "NEXT" at bounding box center [988, 759] width 38 height 28
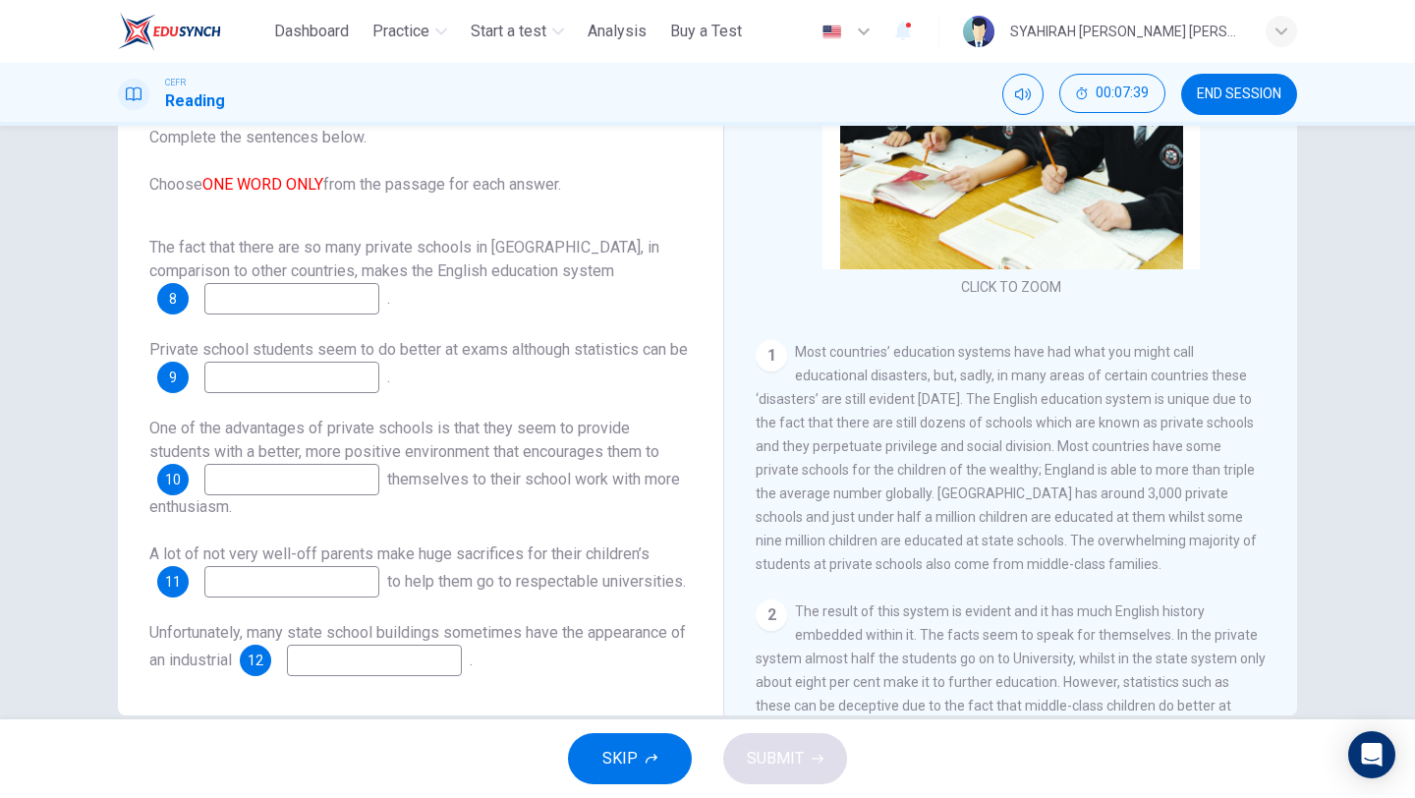
scroll to position [195, 0]
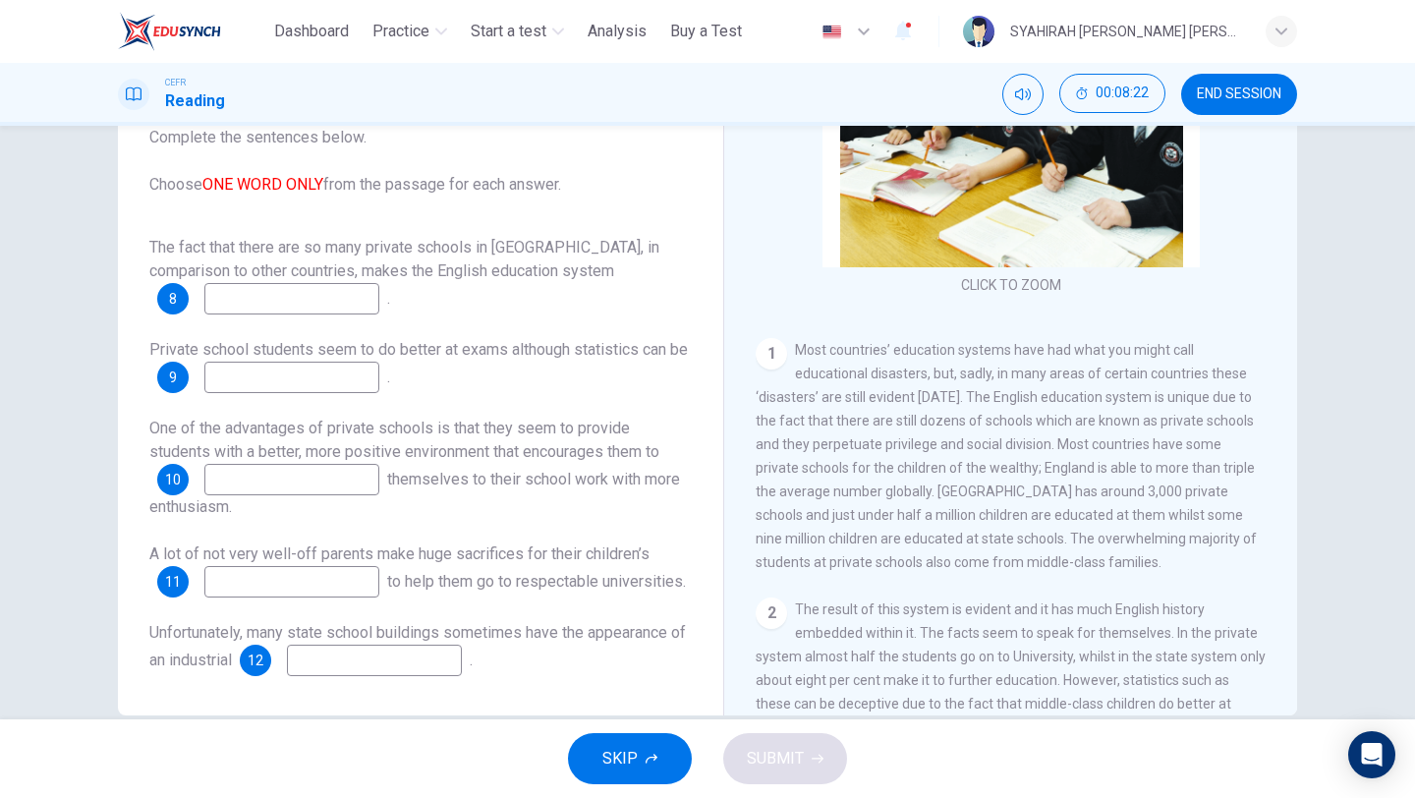
click at [321, 283] on input at bounding box center [291, 298] width 175 height 31
type input "*"
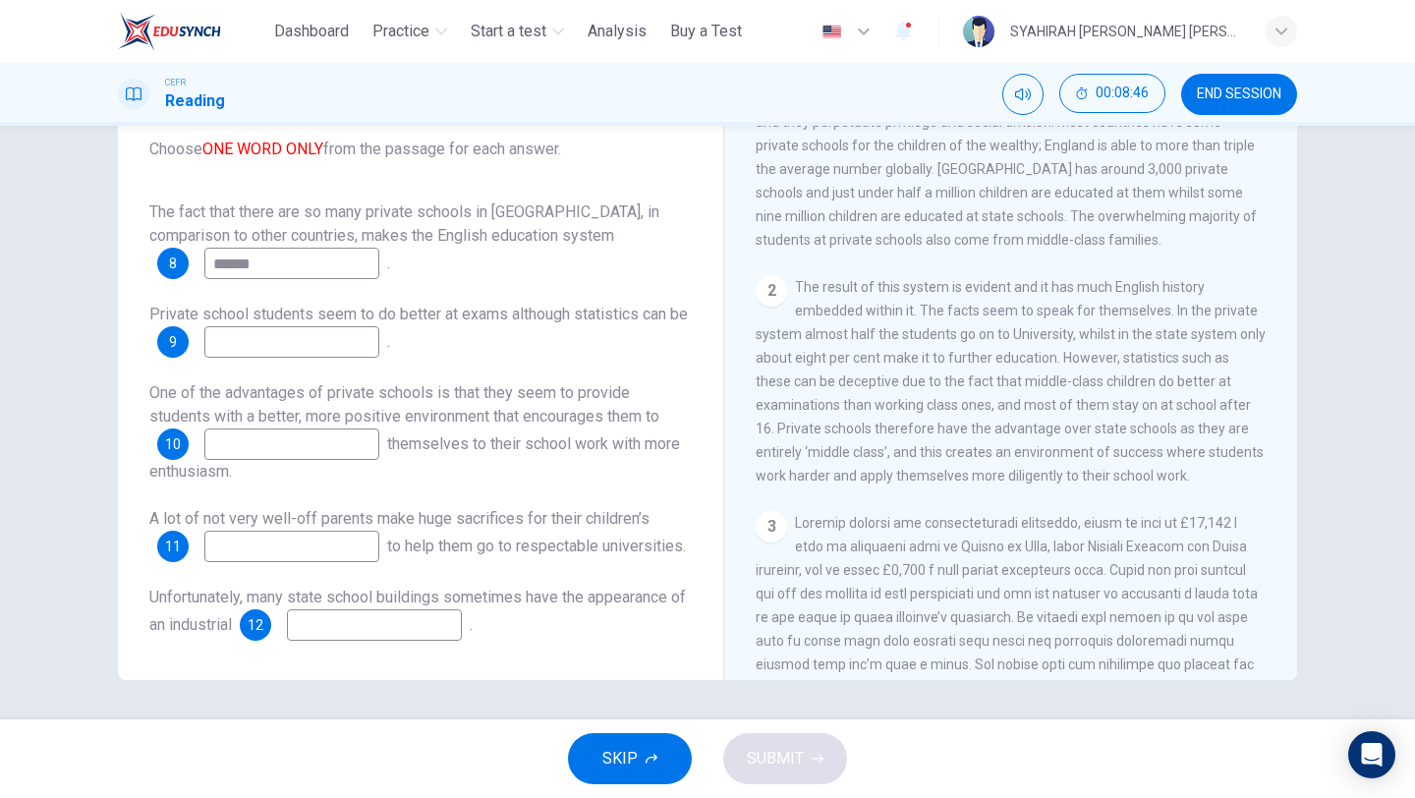
scroll to position [483, 0]
type input "******"
click at [358, 326] on input at bounding box center [291, 341] width 175 height 31
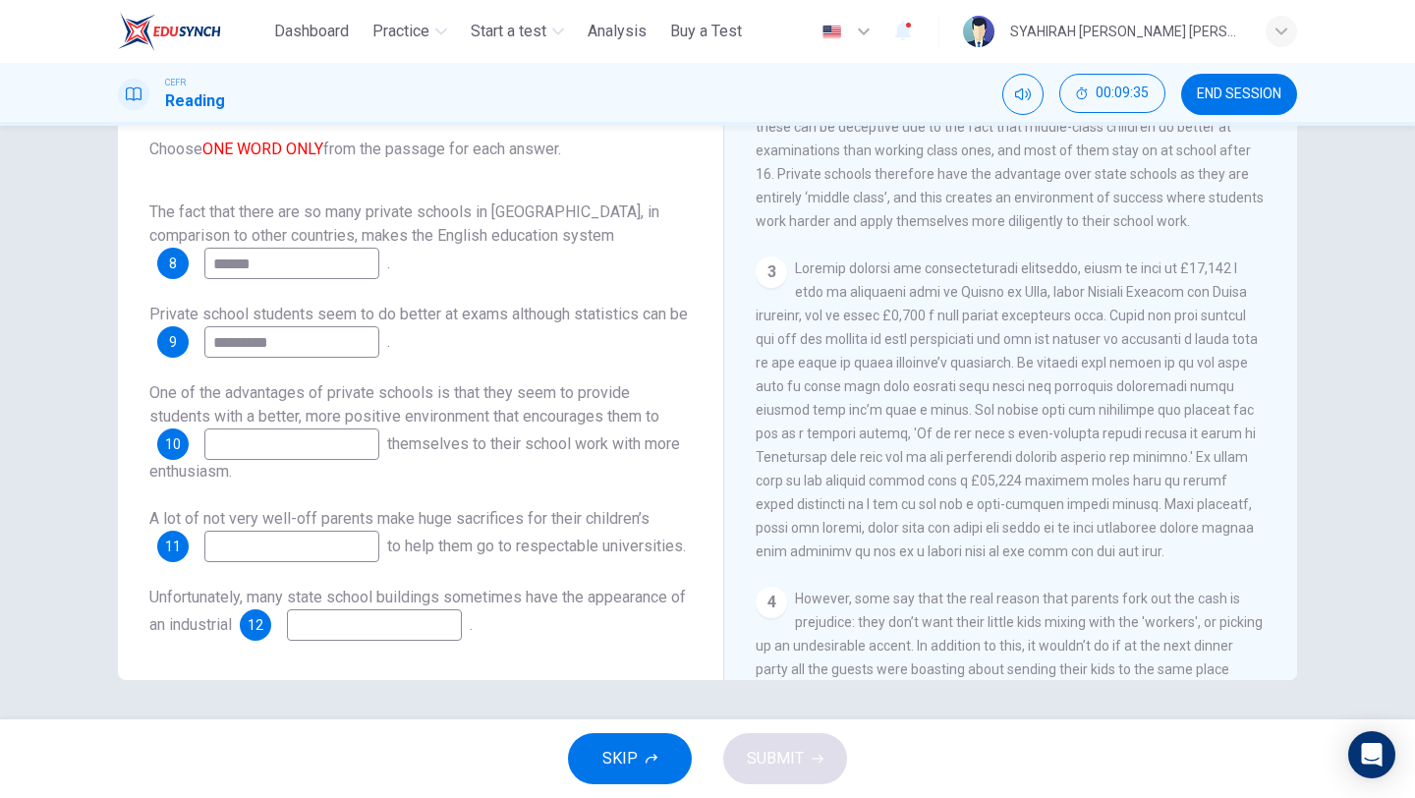
scroll to position [740, 0]
type input "*********"
click at [348, 531] on input at bounding box center [291, 546] width 175 height 31
type input "*"
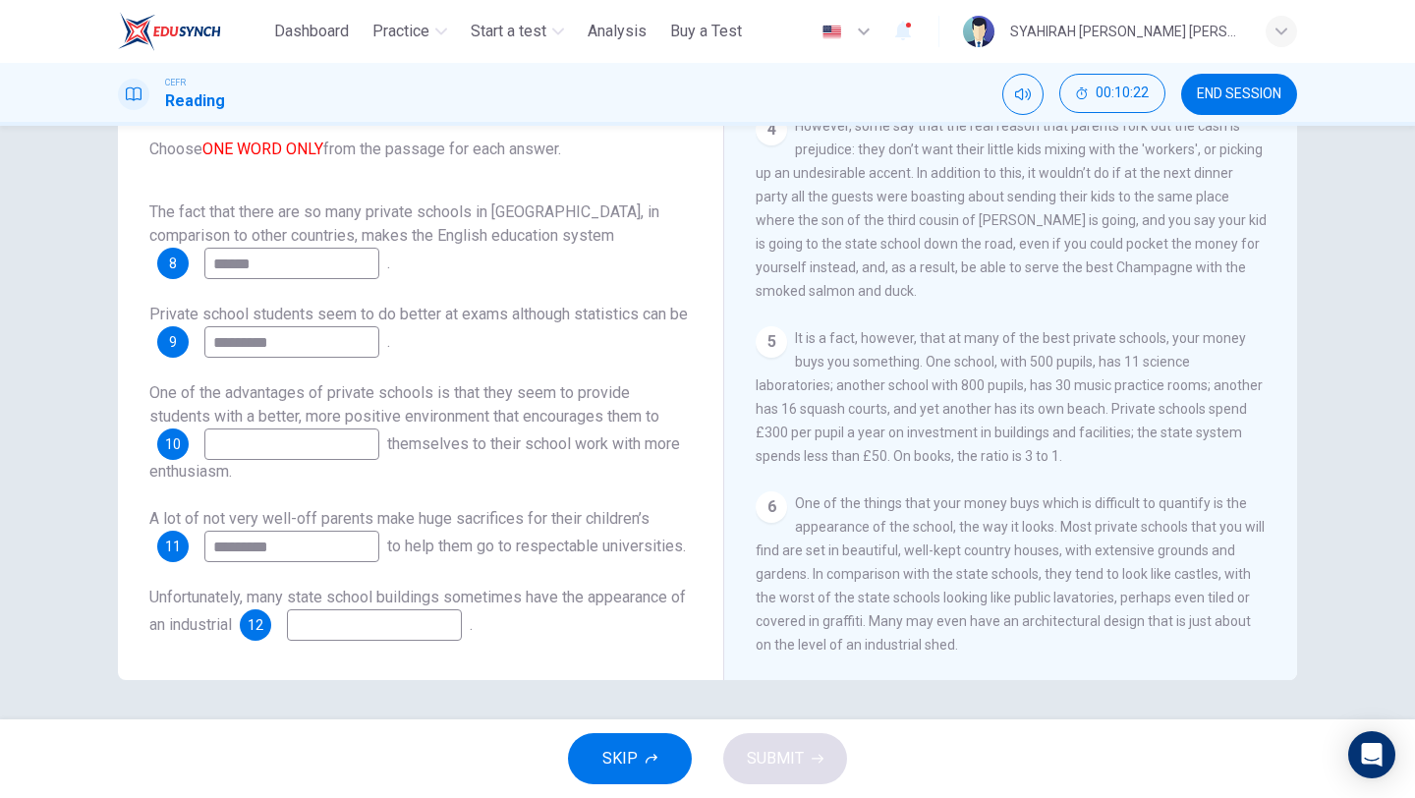
scroll to position [1261, 0]
type input "*********"
click at [384, 629] on input at bounding box center [374, 624] width 175 height 31
type input "****"
click at [332, 428] on input at bounding box center [291, 443] width 175 height 31
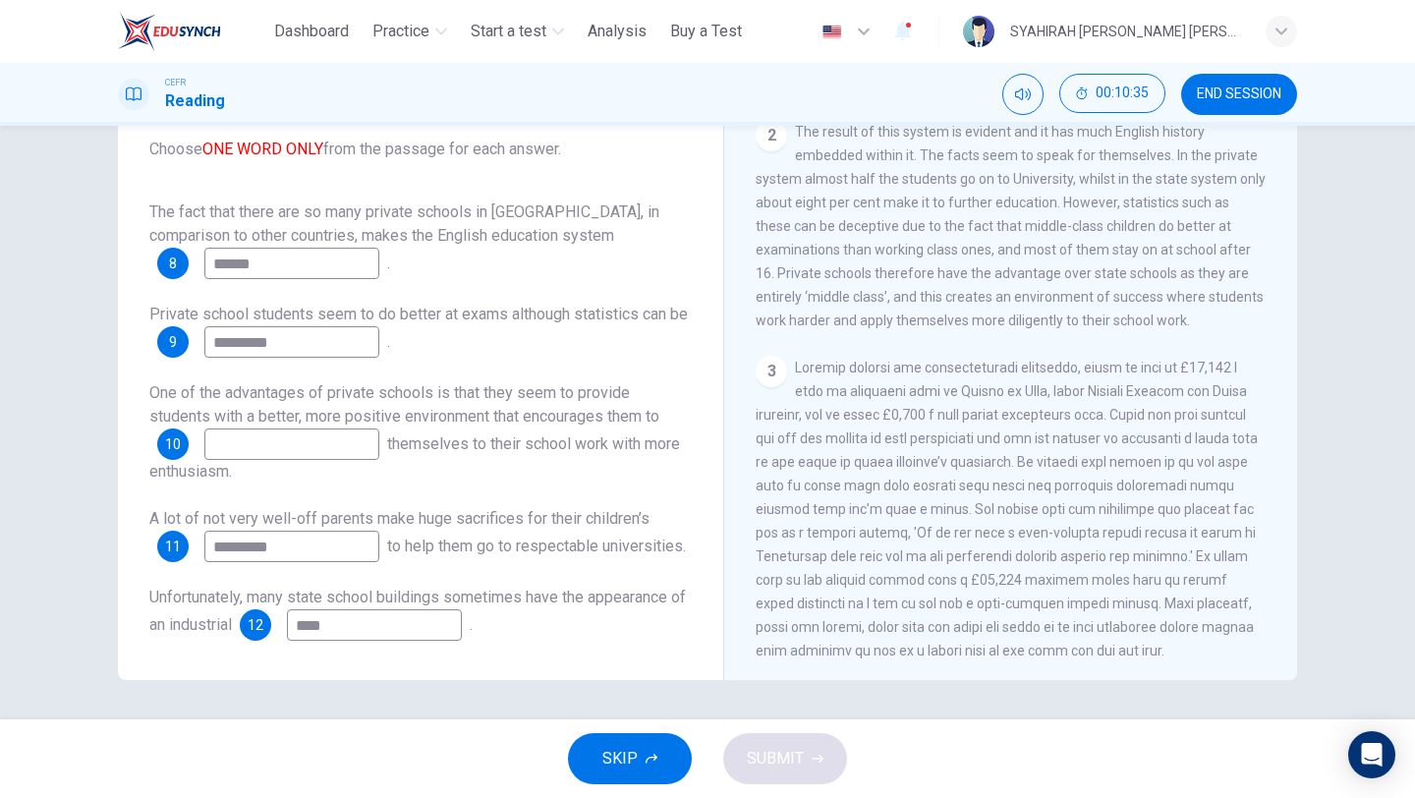
scroll to position [631, 0]
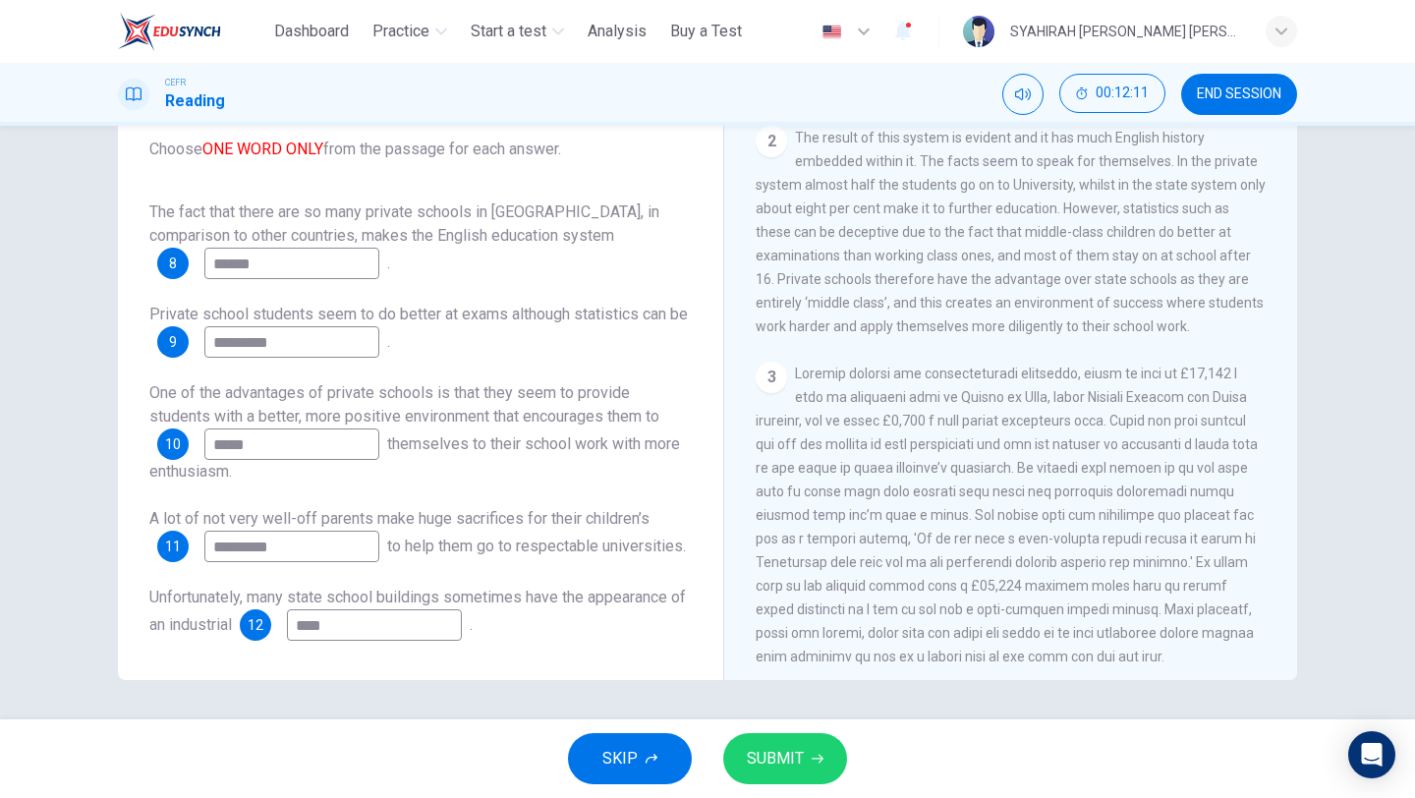
type input "*****"
click at [811, 736] on button "SUBMIT" at bounding box center [785, 758] width 124 height 51
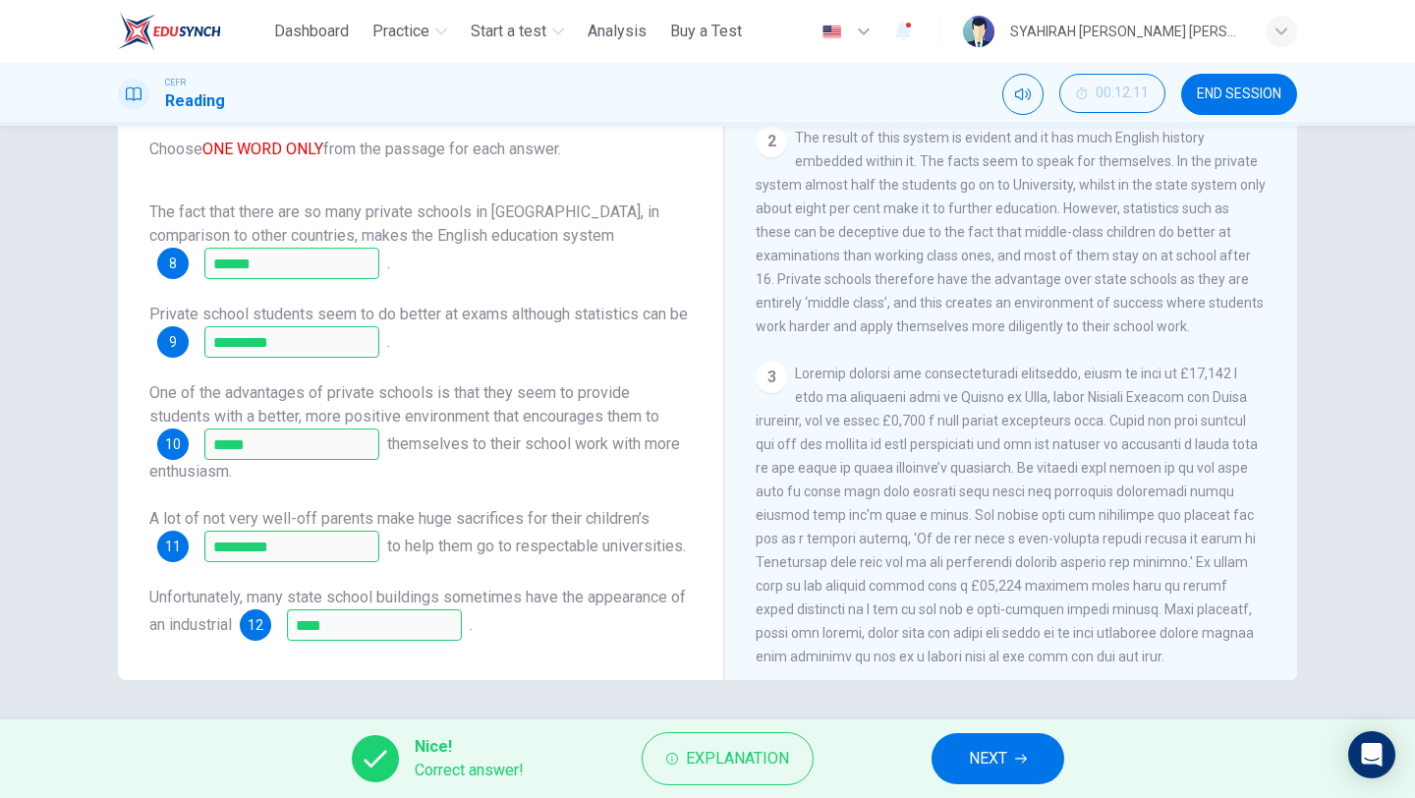
scroll to position [639, 0]
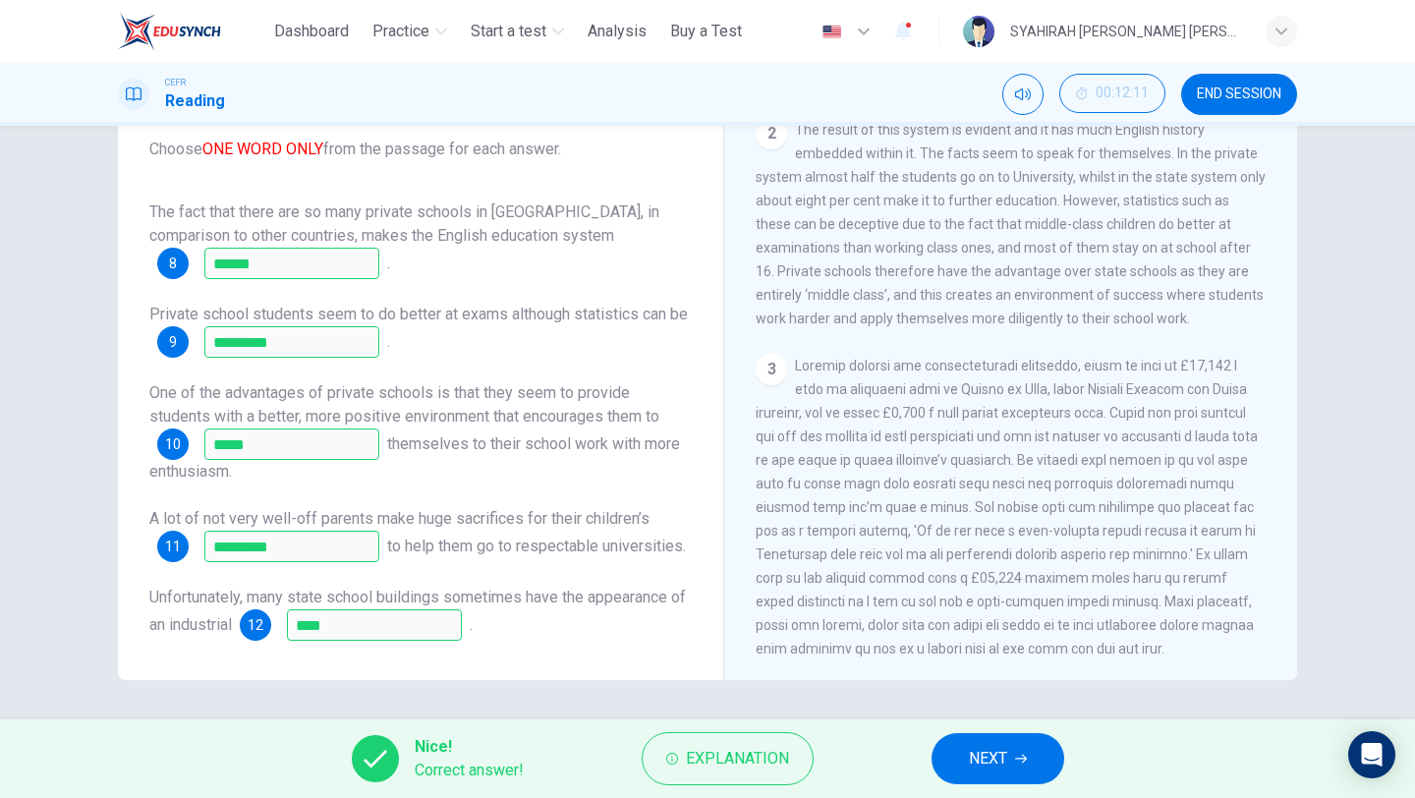
click at [1022, 747] on button "NEXT" at bounding box center [997, 758] width 133 height 51
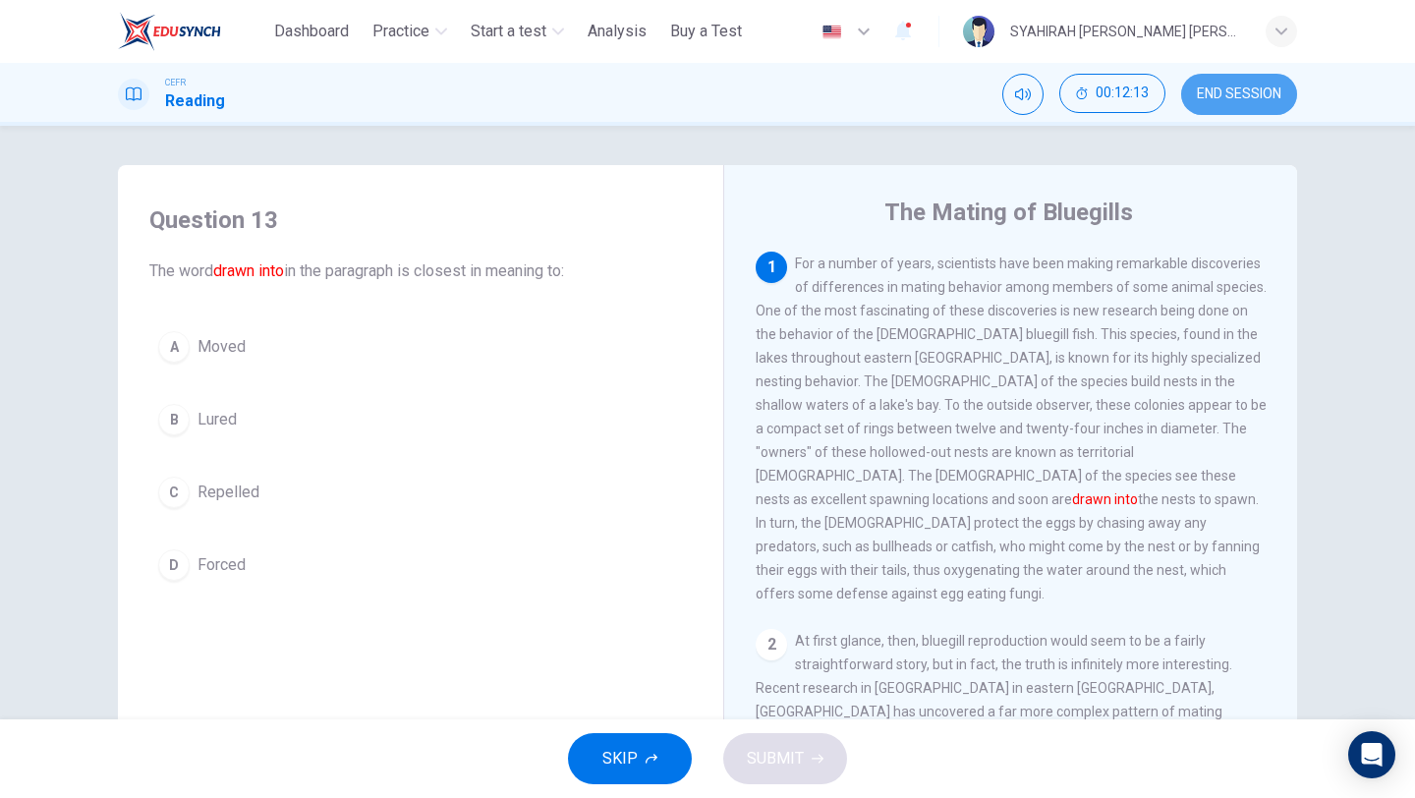
click at [1241, 103] on button "END SESSION" at bounding box center [1239, 94] width 116 height 41
